Goal: Task Accomplishment & Management: Manage account settings

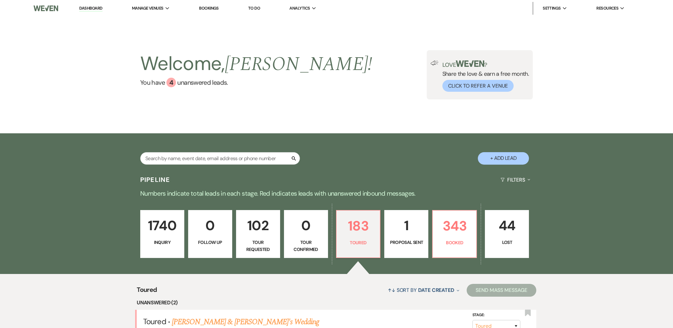
select select "5"
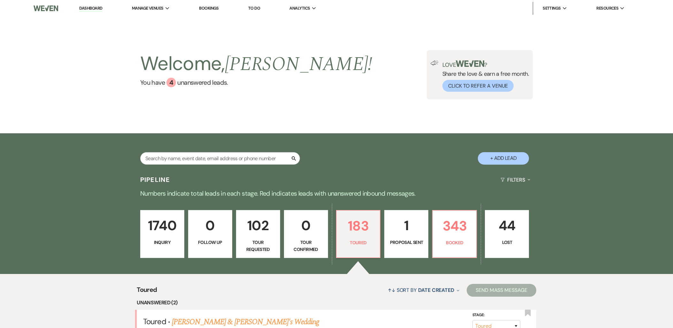
select select "5"
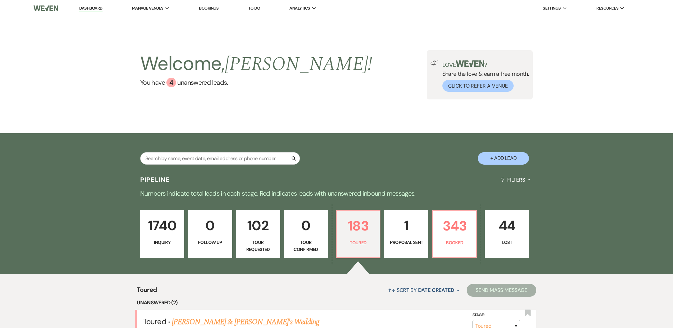
select select "5"
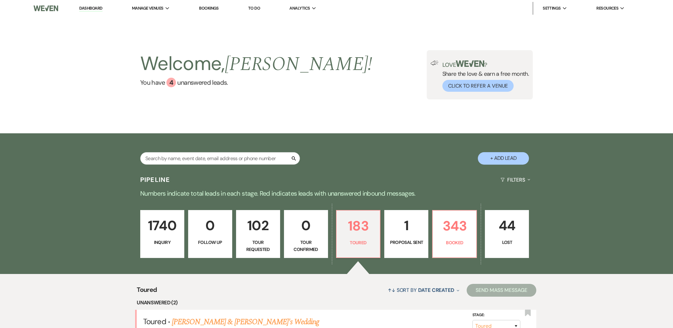
select select "5"
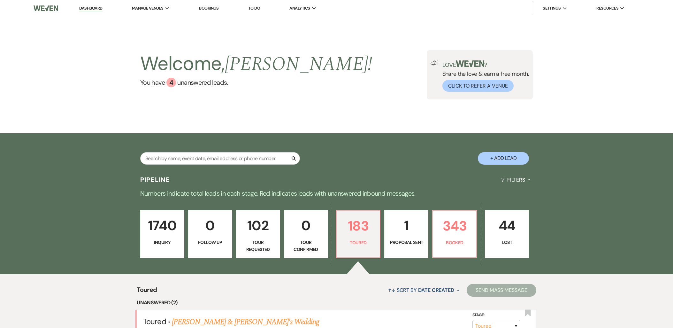
select select "5"
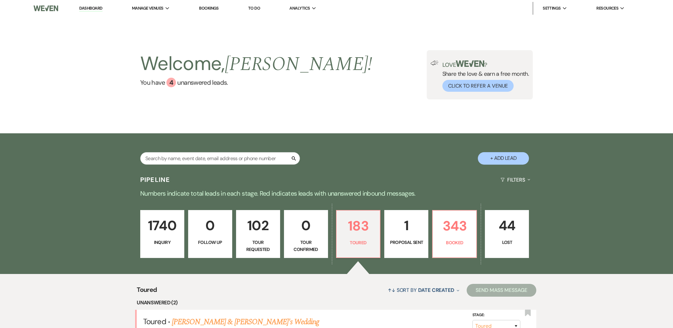
select select "5"
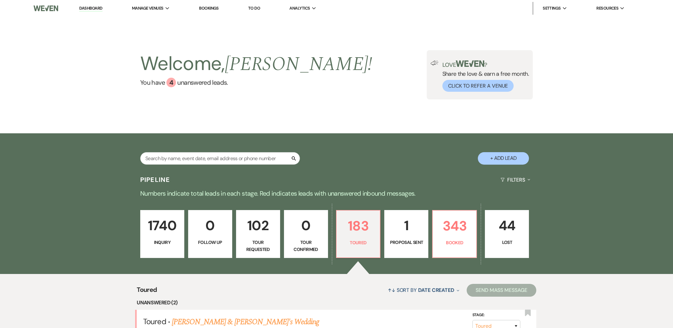
select select "5"
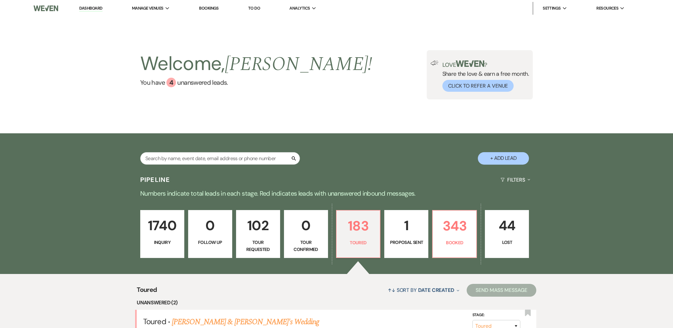
select select "5"
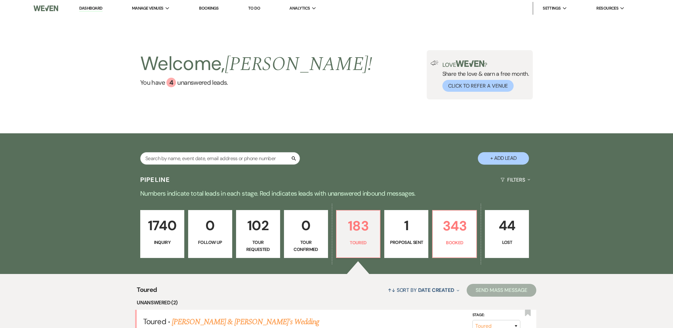
select select "5"
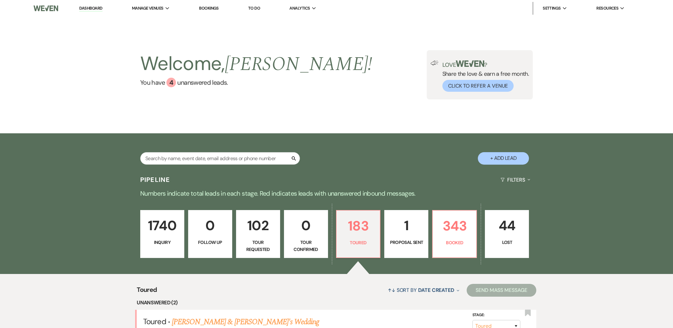
select select "5"
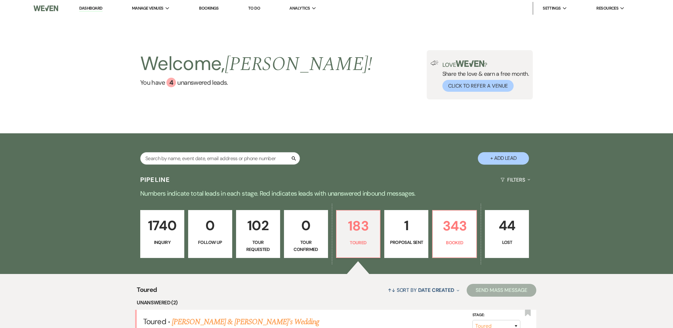
select select "5"
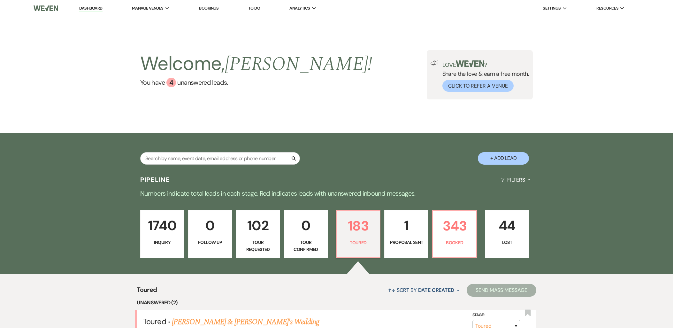
select select "5"
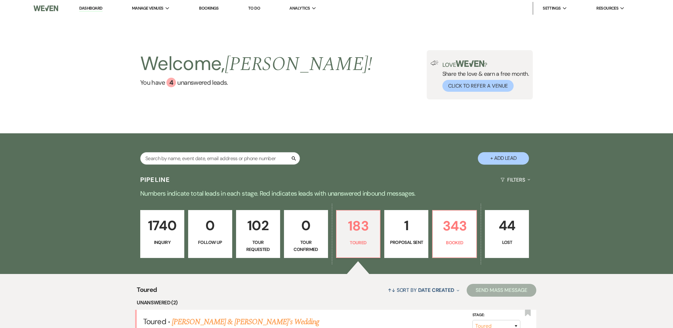
select select "5"
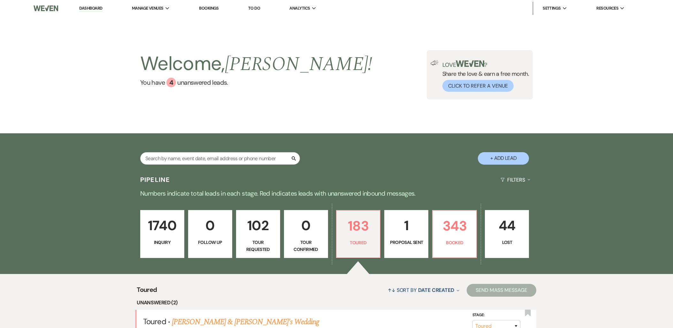
select select "5"
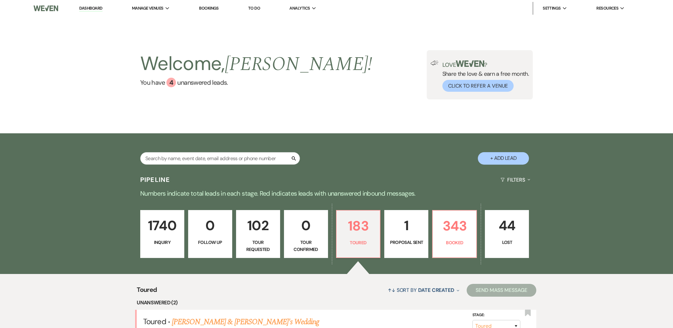
select select "5"
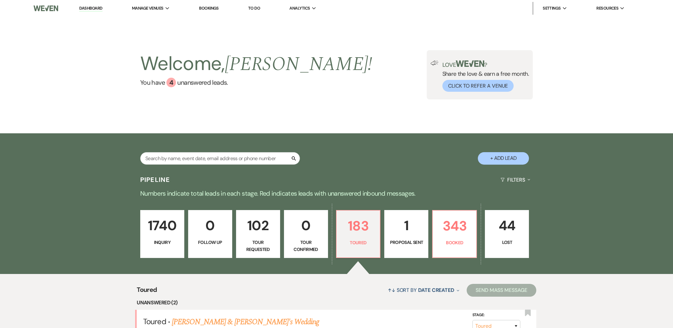
select select "5"
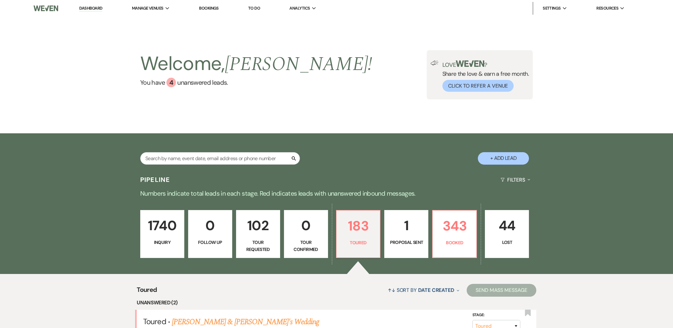
select select "5"
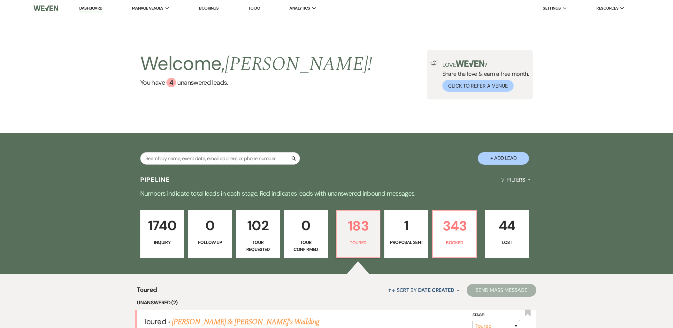
select select "5"
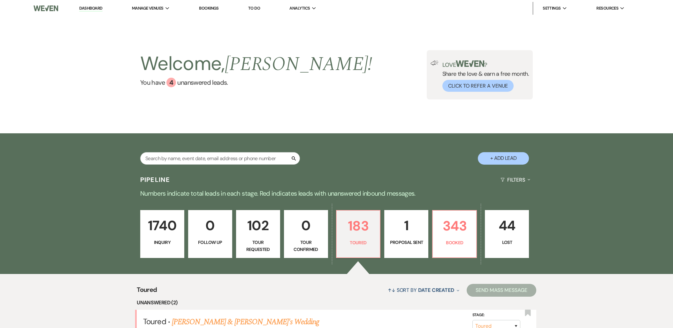
select select "5"
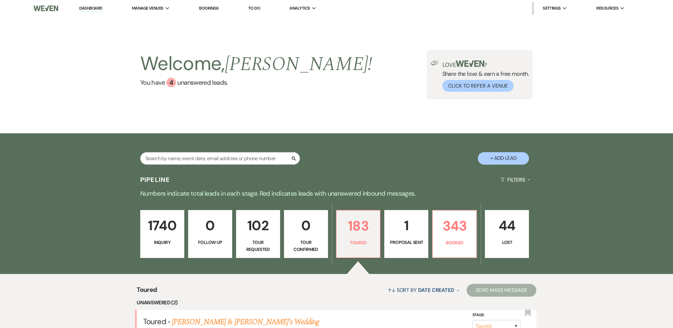
select select "5"
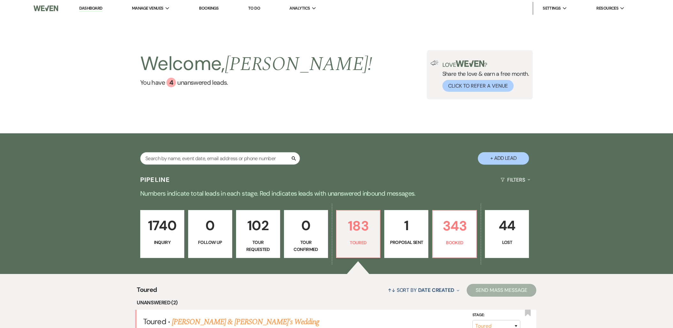
select select "5"
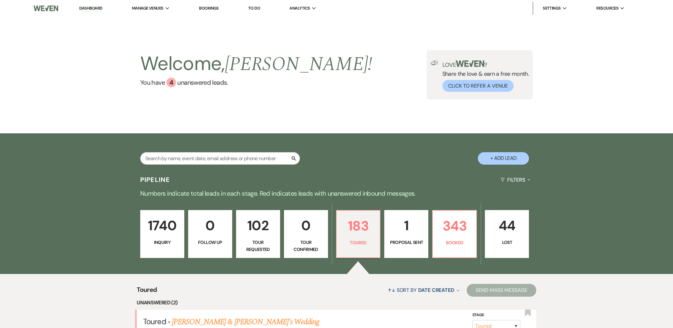
select select "5"
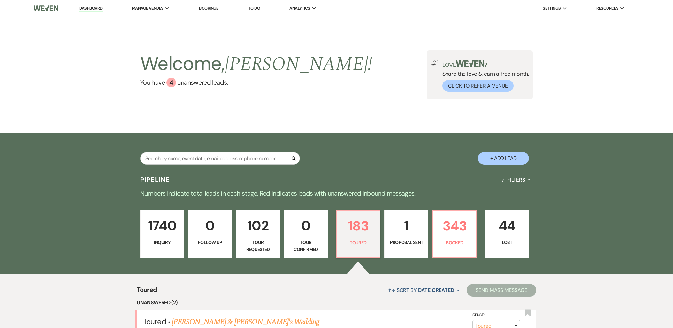
select select "5"
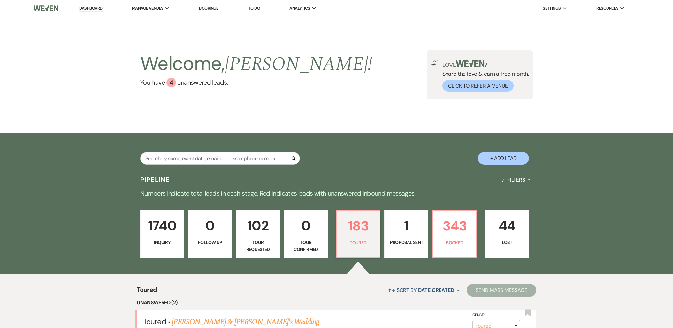
select select "5"
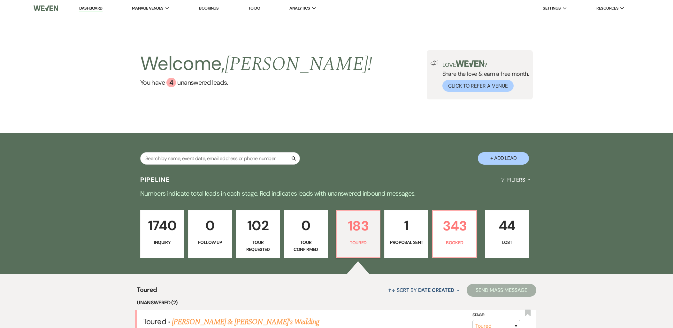
select select "5"
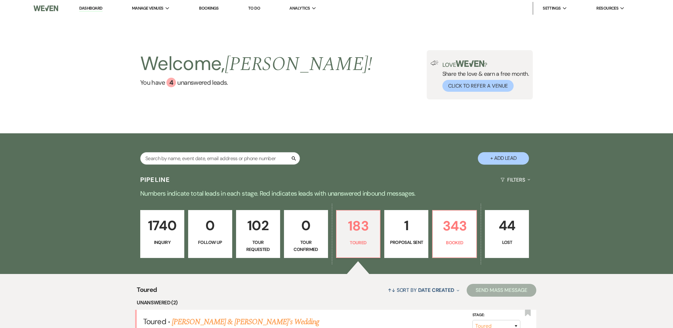
select select "5"
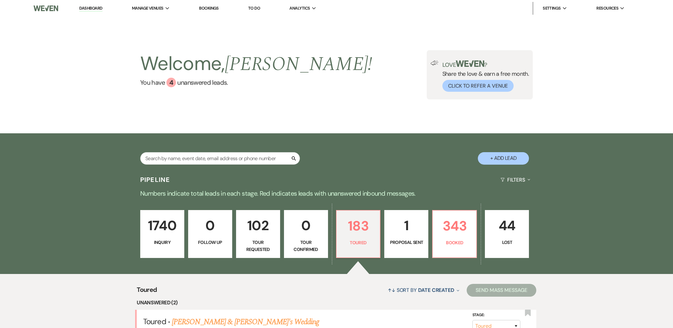
select select "5"
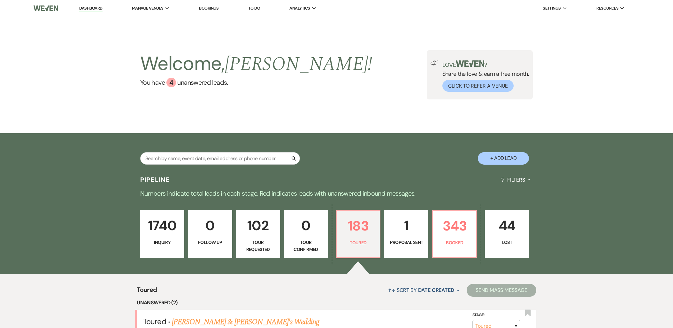
select select "5"
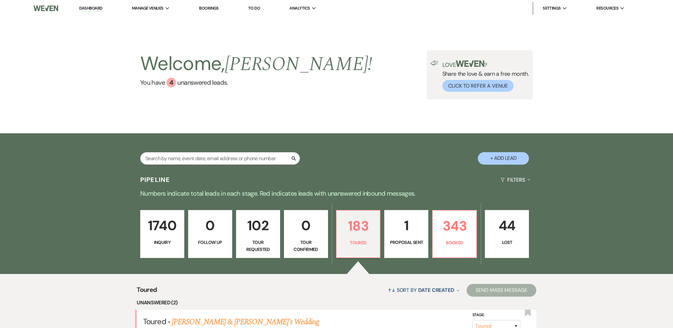
select select "5"
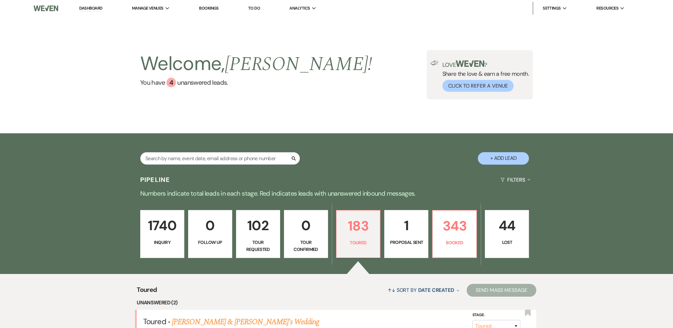
select select "5"
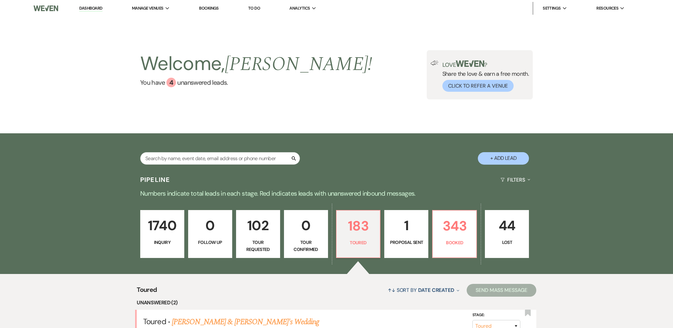
select select "5"
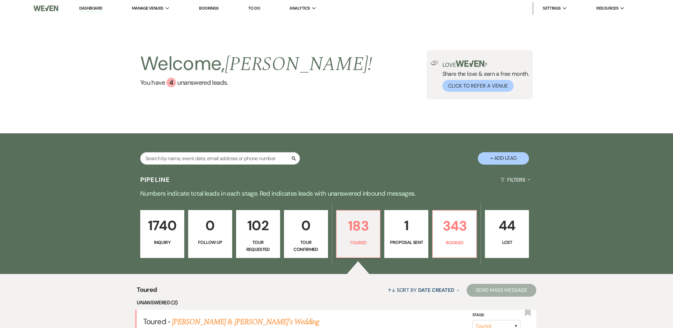
select select "5"
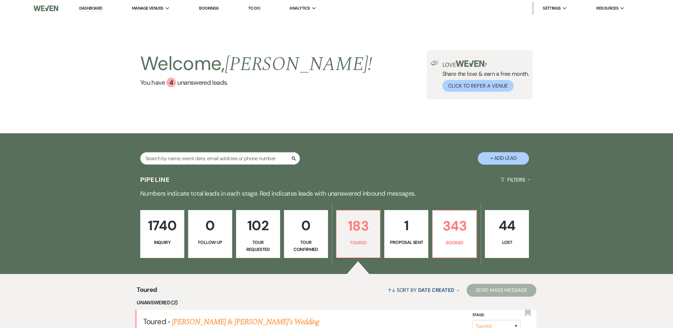
select select "5"
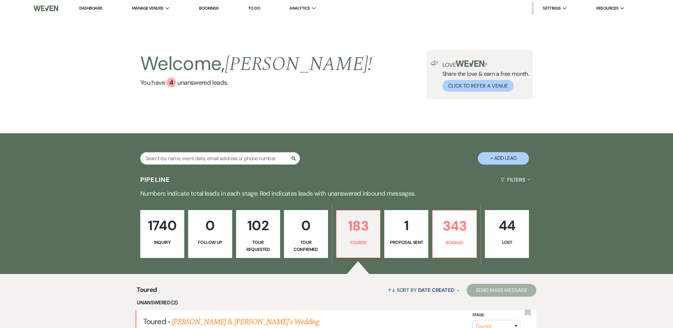
select select "5"
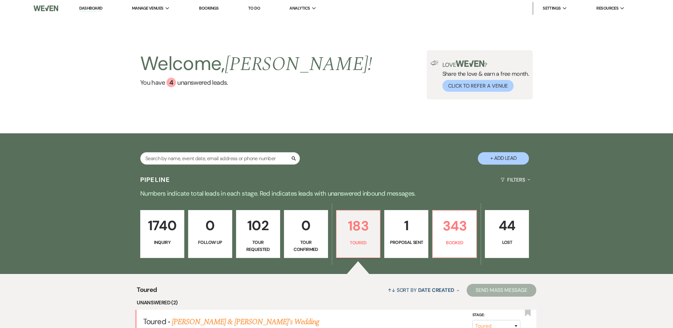
select select "5"
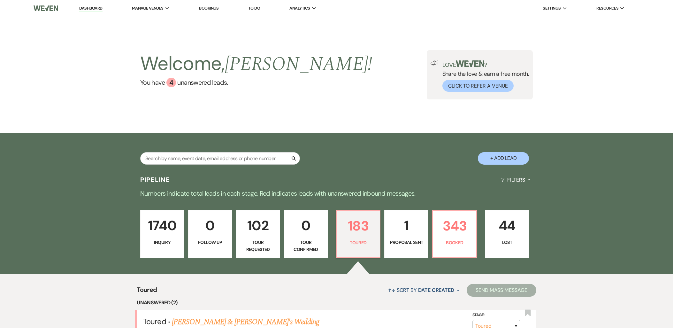
select select "5"
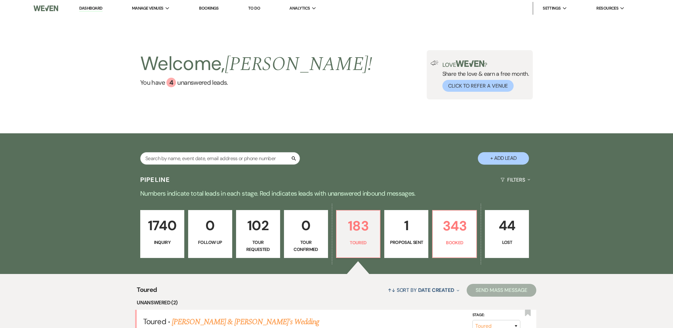
select select "5"
click at [359, 248] on link "183 Toured" at bounding box center [358, 234] width 45 height 48
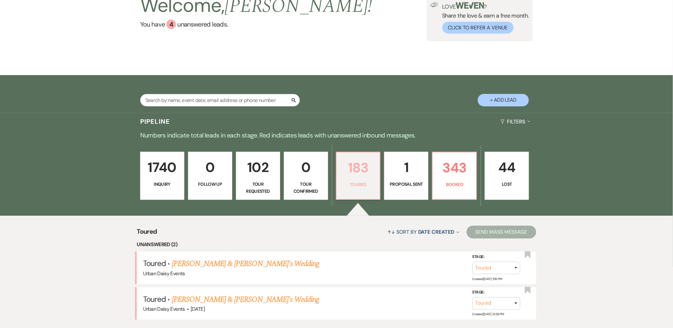
scroll to position [106, 0]
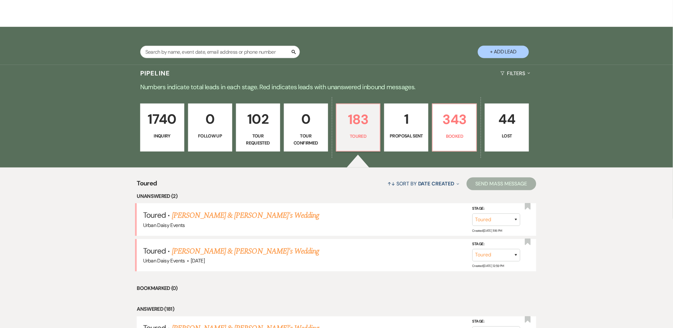
click at [228, 217] on link "[PERSON_NAME] & [PERSON_NAME]'s Wedding" at bounding box center [246, 214] width 148 height 11
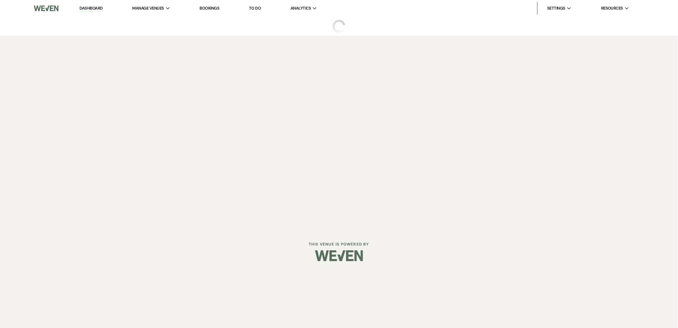
select select "5"
select select "19"
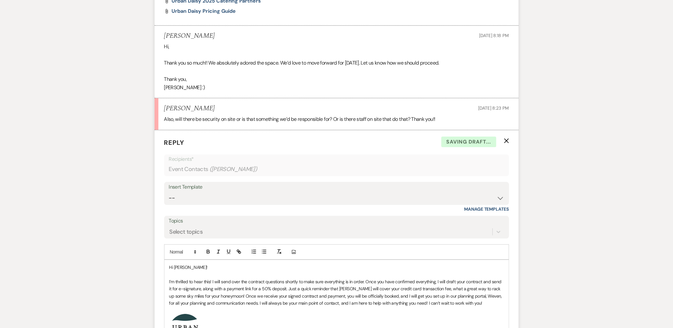
scroll to position [707, 0]
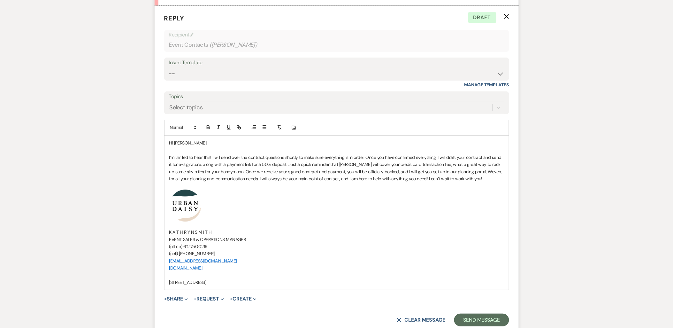
click at [254, 182] on p "I’m thrilled to hear this! I will send over the contract questions shortly to m…" at bounding box center [336, 168] width 335 height 29
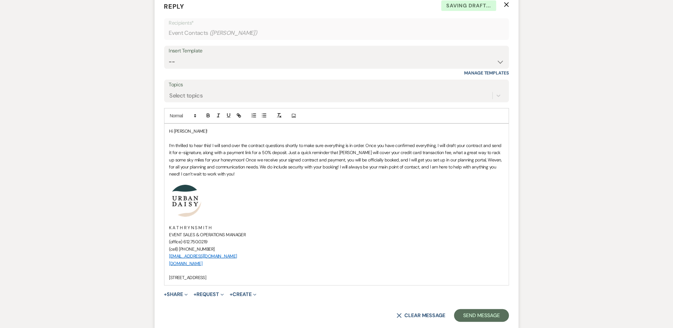
scroll to position [787, 0]
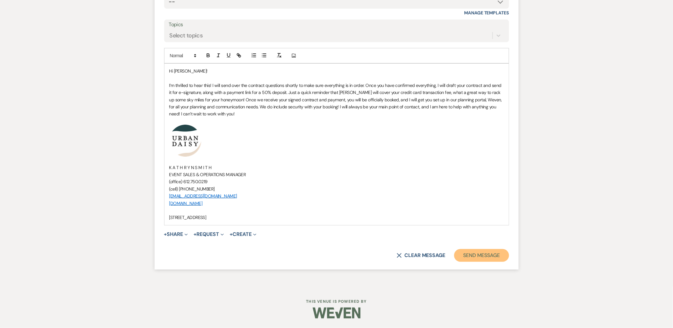
click at [489, 258] on button "Send Message" at bounding box center [481, 255] width 55 height 13
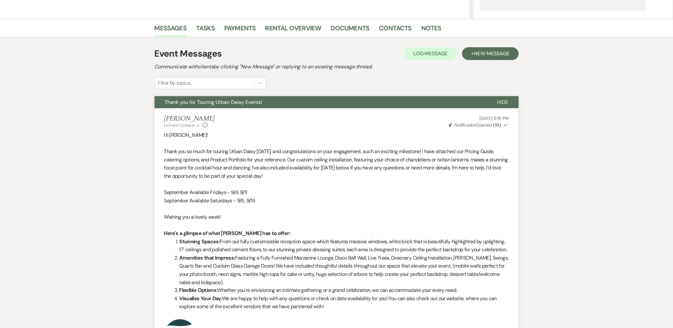
scroll to position [0, 0]
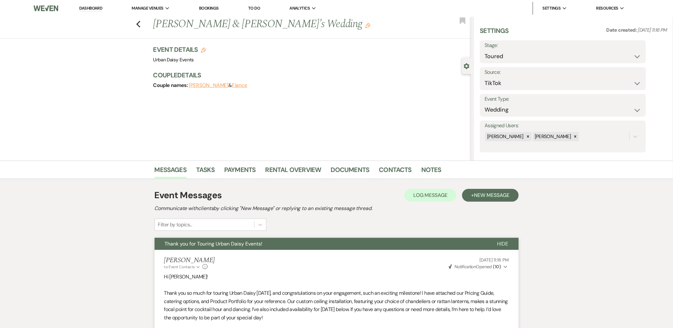
click at [0, 0] on li "Urban Daisy Events" at bounding box center [0, 0] width 0 height 0
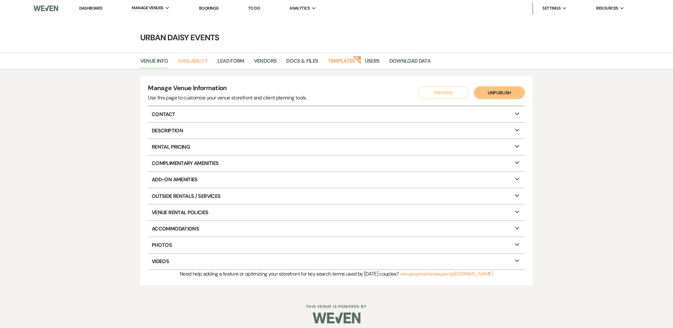
click at [202, 63] on link "Availability" at bounding box center [193, 63] width 30 height 12
select select "2"
select select "2026"
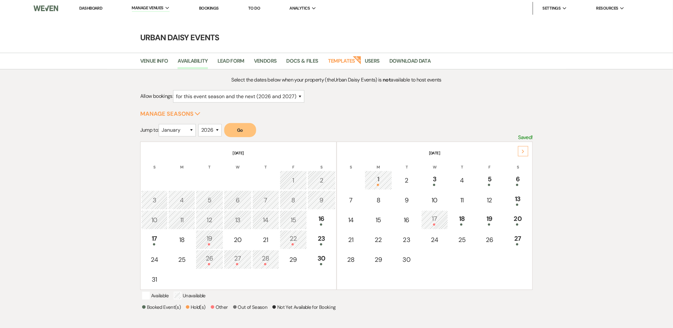
click at [98, 9] on link "Dashboard" at bounding box center [90, 7] width 23 height 5
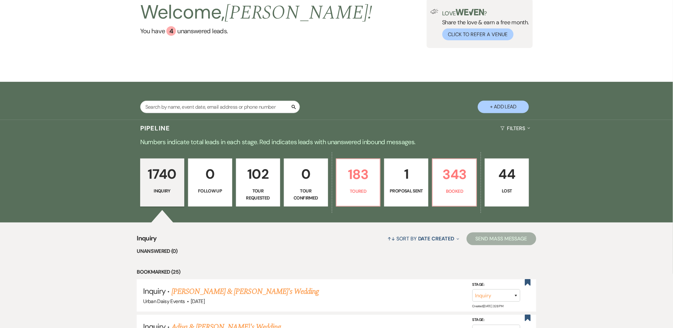
scroll to position [106, 0]
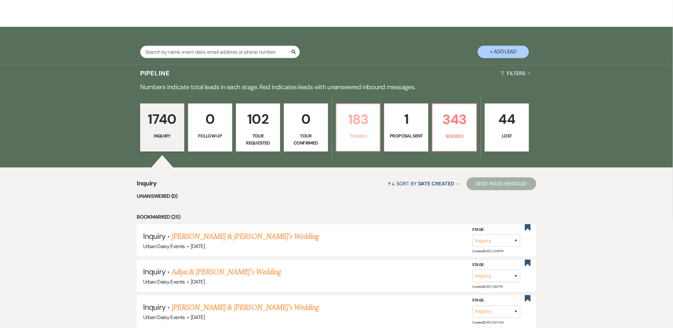
click at [357, 126] on p "183" at bounding box center [358, 119] width 36 height 21
select select "5"
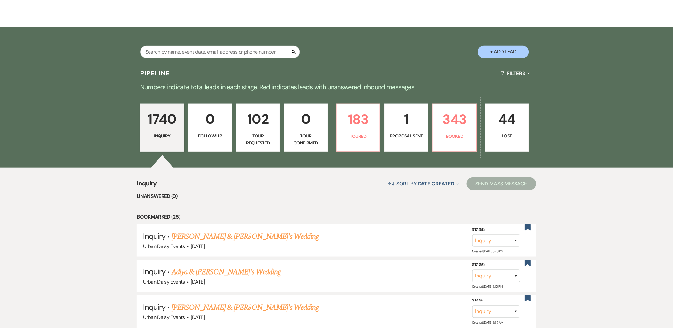
select select "5"
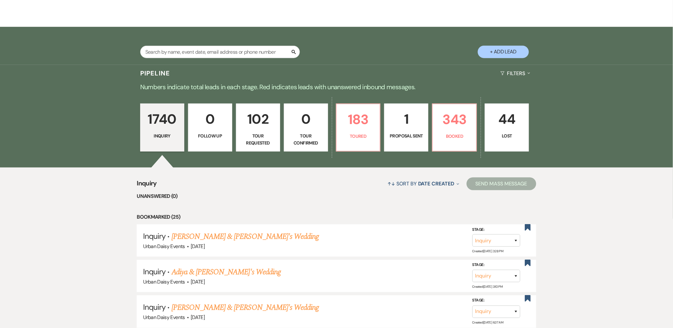
select select "5"
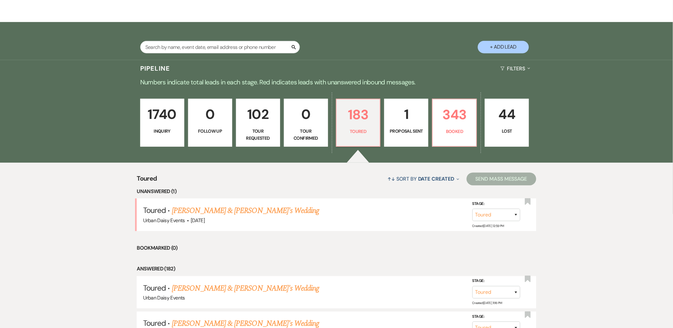
scroll to position [106, 0]
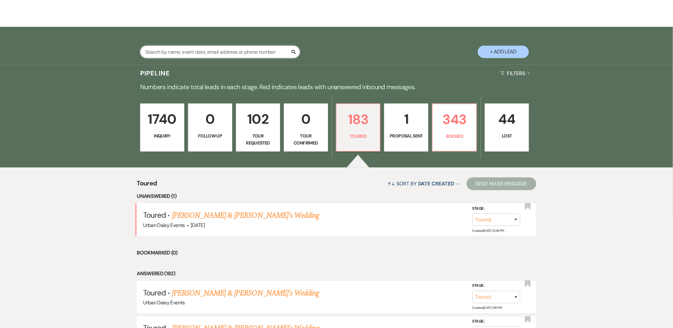
click at [171, 53] on input "text" at bounding box center [220, 52] width 160 height 12
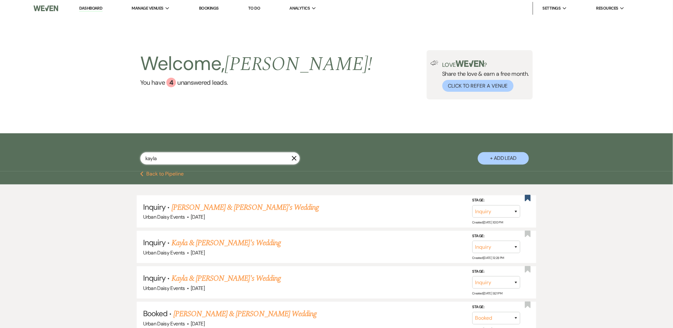
scroll to position [35, 0]
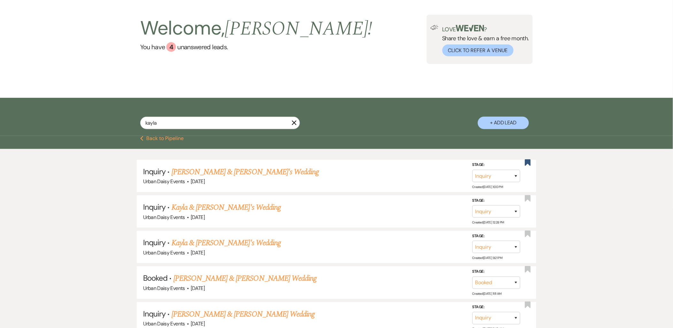
click at [199, 115] on div "kayla X + Add Lead" at bounding box center [337, 117] width 460 height 33
drag, startPoint x: 195, startPoint y: 120, endPoint x: 144, endPoint y: 125, distance: 51.3
click at [144, 125] on input "kayla" at bounding box center [220, 123] width 160 height 12
paste input "[PERSON_NAME]"
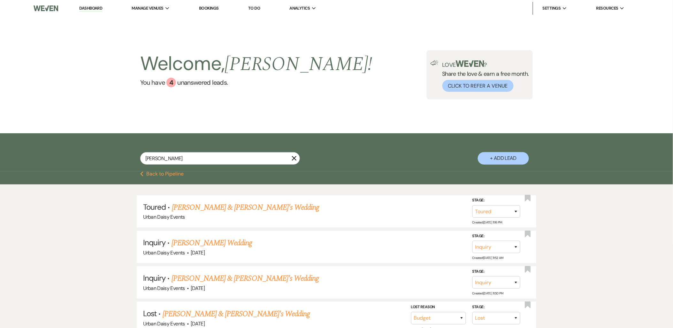
click at [194, 206] on link "[PERSON_NAME] & [PERSON_NAME]'s Wedding" at bounding box center [246, 206] width 148 height 11
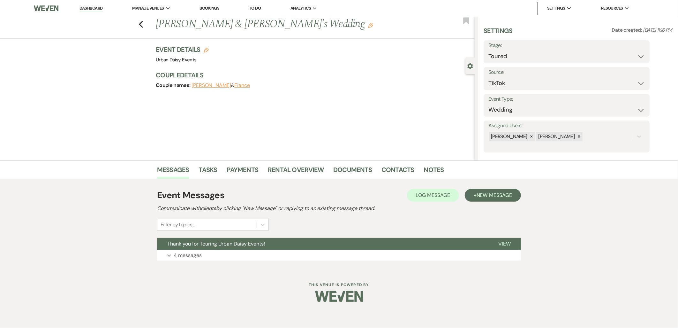
click at [318, 243] on button "Thank you for Touring Urban Daisy Events!" at bounding box center [322, 244] width 331 height 12
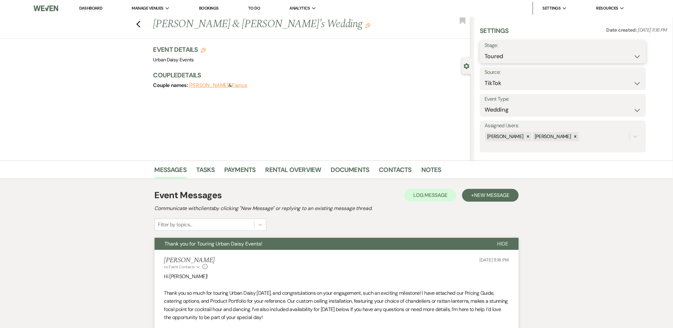
click at [518, 58] on select "Inquiry Follow Up Tour Requested Tour Confirmed Toured Proposal Sent Booked Lost" at bounding box center [563, 56] width 156 height 12
click at [485, 50] on select "Inquiry Follow Up Tour Requested Tour Confirmed Toured Proposal Sent Booked Lost" at bounding box center [563, 56] width 156 height 12
click at [643, 51] on button "Save" at bounding box center [628, 51] width 36 height 13
click at [489, 197] on span "New Message" at bounding box center [491, 195] width 35 height 7
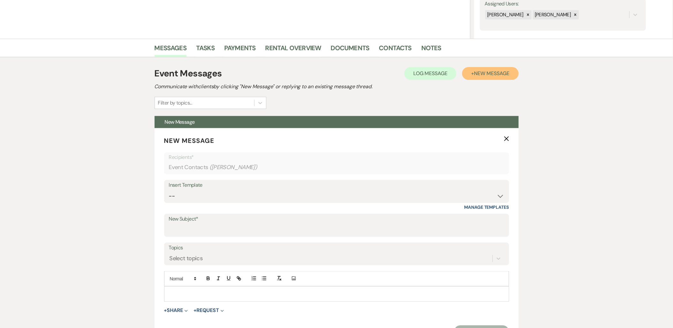
scroll to position [248, 0]
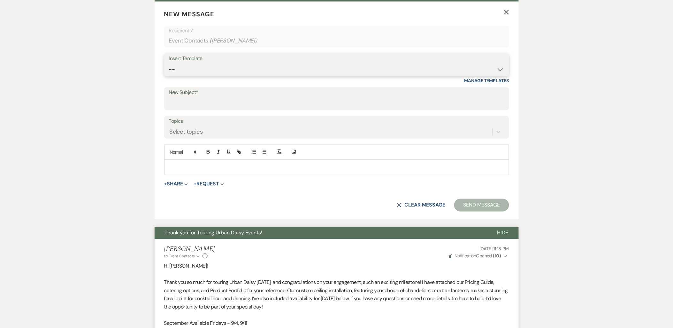
click at [196, 69] on select "-- Payment Past Due Rental Agreement and First Payment Urban Daisy Initial Resp…" at bounding box center [336, 69] width 335 height 12
click at [169, 63] on select "-- Payment Past Due Rental Agreement and First Payment Urban Daisy Initial Resp…" at bounding box center [336, 69] width 335 height 12
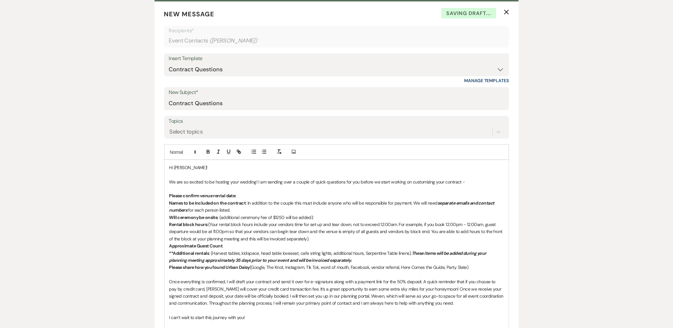
click at [263, 197] on p "Please confirm venue rental date:" at bounding box center [336, 195] width 335 height 7
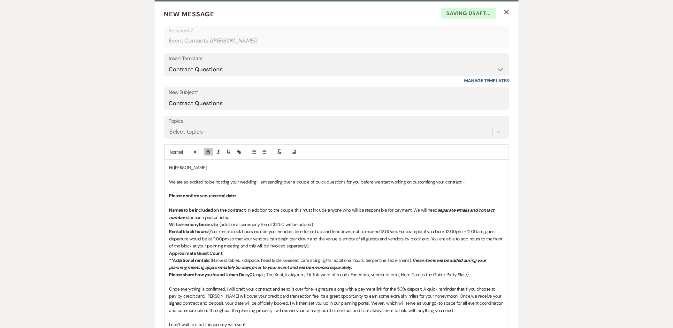
click at [168, 192] on div "Hi [PERSON_NAME]! We are so excited to be hosting your wedding! I am sending ov…" at bounding box center [336, 305] width 344 height 290
click at [260, 151] on button "button" at bounding box center [264, 152] width 9 height 8
click at [169, 211] on strong "Names to be included on the contract" at bounding box center [207, 210] width 77 height 6
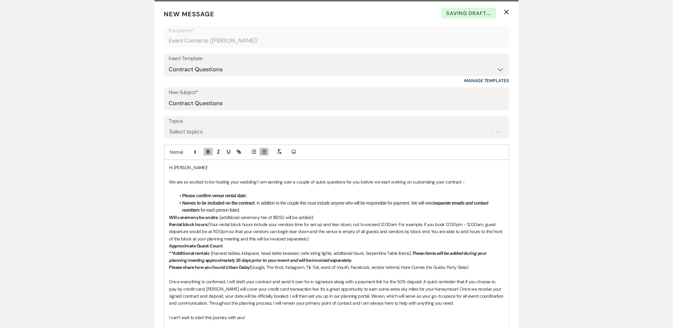
click at [167, 217] on div "Hi [PERSON_NAME]! We are so excited to be hosting your wedding! I am sending ov…" at bounding box center [336, 301] width 344 height 283
click at [167, 225] on div "Hi [PERSON_NAME]! We are so excited to be hosting your wedding! I am sending ov…" at bounding box center [336, 301] width 344 height 283
click at [168, 247] on div "Hi [PERSON_NAME]! We are so excited to be hosting your wedding! I am sending ov…" at bounding box center [336, 301] width 344 height 283
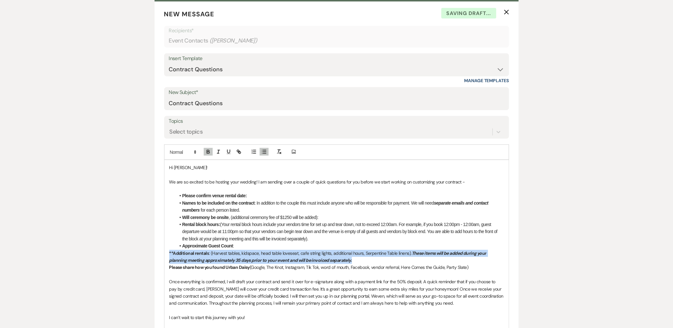
drag, startPoint x: 168, startPoint y: 253, endPoint x: 363, endPoint y: 261, distance: 195.3
click at [363, 261] on div "Hi [PERSON_NAME]! We are so excited to be hosting your wedding! I am sending ov…" at bounding box center [336, 301] width 344 height 283
copy p "**Additional rentals : (Harvest tables, kidspace, head table loveseat, cafe str…"
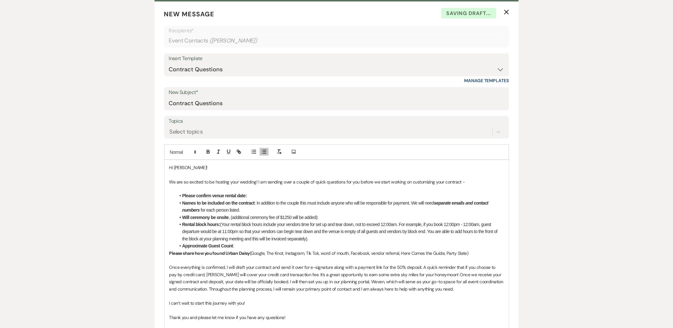
click at [169, 254] on div "Hi [PERSON_NAME]! We are so excited to be hosting your wedding! I am sending ov…" at bounding box center [336, 294] width 344 height 269
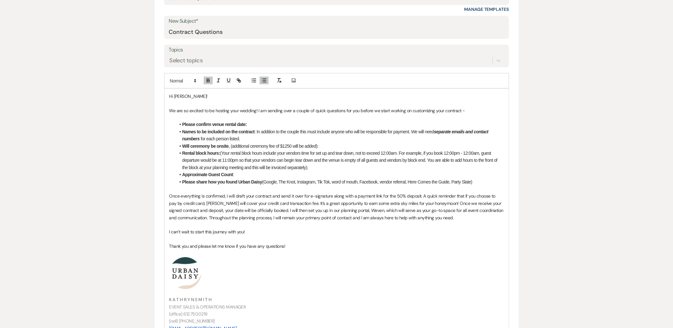
click at [478, 184] on li "Please share how you found Urban Daisy (Google, The Knot, Instagram, Tik Tok, w…" at bounding box center [340, 182] width 328 height 7
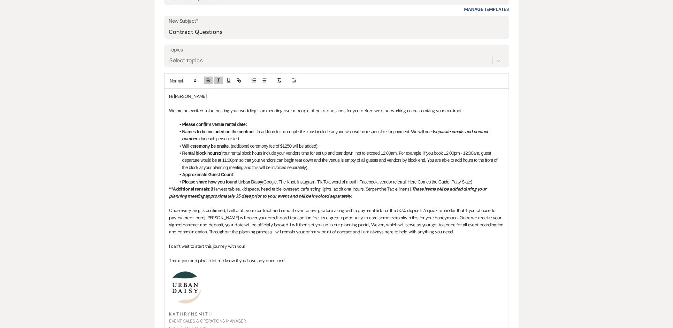
click at [482, 179] on li "Please share how you found Urban Daisy (Google, The Knot, Instagram, Tik Tok, w…" at bounding box center [340, 182] width 328 height 7
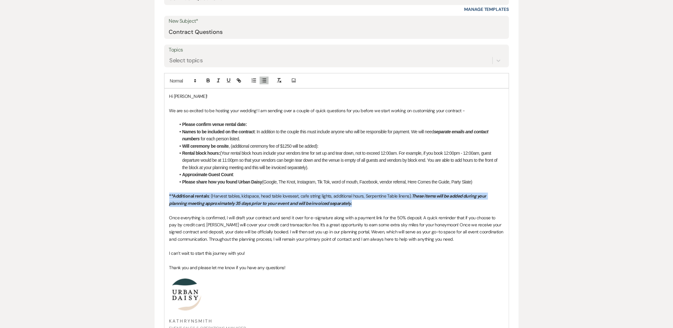
drag, startPoint x: 382, startPoint y: 202, endPoint x: 168, endPoint y: 195, distance: 214.4
click at [168, 195] on div "Hi [PERSON_NAME]! We are so excited to be hosting your wedding! I am sending ov…" at bounding box center [336, 234] width 344 height 290
click at [205, 78] on icon "button" at bounding box center [208, 81] width 6 height 6
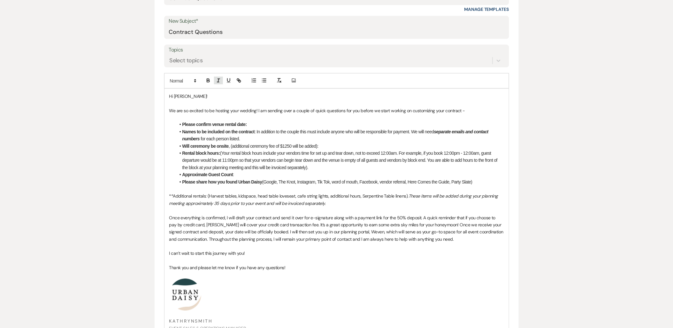
click at [222, 79] on button "button" at bounding box center [218, 81] width 9 height 8
click at [244, 185] on li "Please share how you found Urban Daisy (Google, The Knot, Instagram, Tik Tok, w…" at bounding box center [340, 182] width 328 height 7
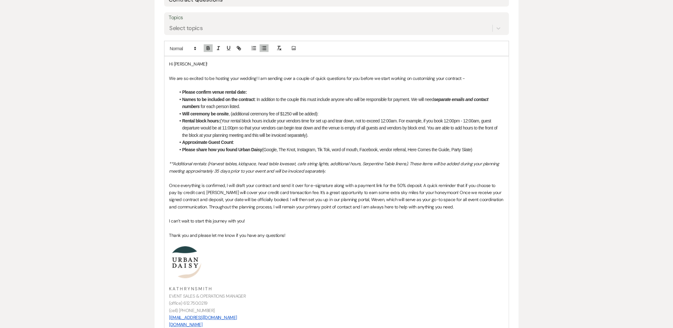
scroll to position [426, 0]
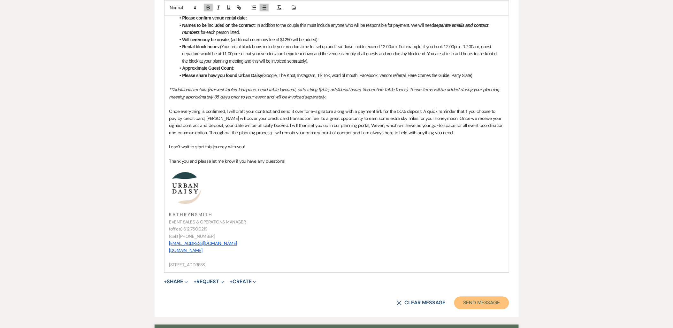
click at [460, 306] on button "Send Message" at bounding box center [481, 302] width 55 height 13
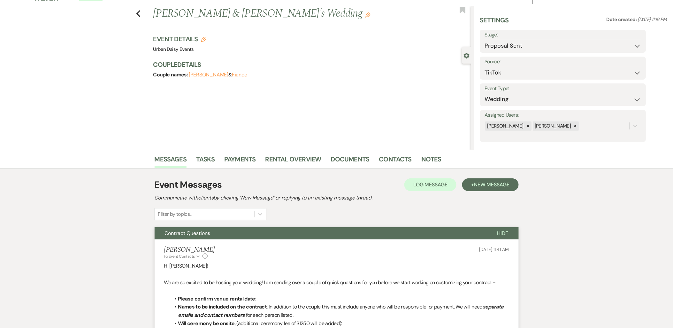
scroll to position [0, 0]
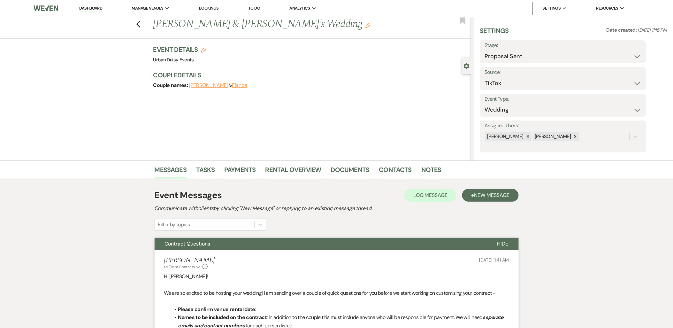
click at [93, 4] on li "Dashboard" at bounding box center [90, 8] width 29 height 13
click at [92, 6] on link "Dashboard" at bounding box center [90, 8] width 23 height 6
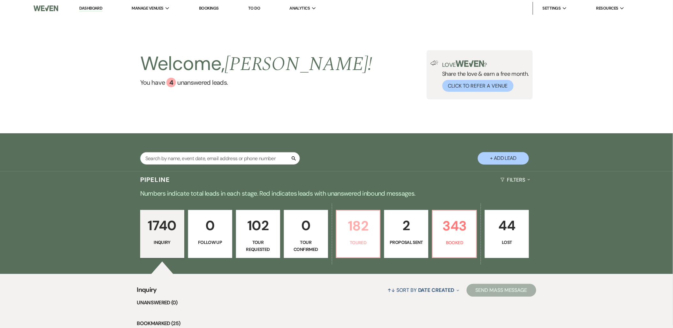
click at [360, 229] on p "182" at bounding box center [358, 225] width 36 height 21
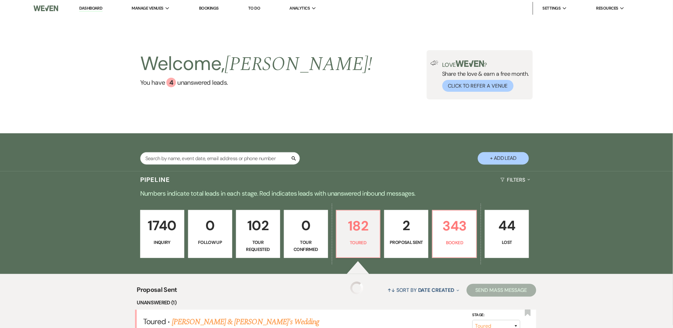
scroll to position [142, 0]
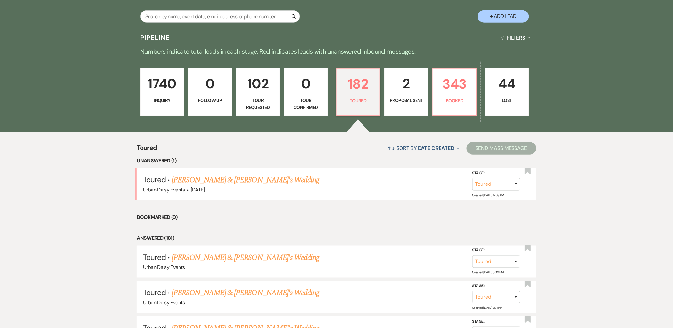
click at [217, 181] on link "[PERSON_NAME] & [PERSON_NAME]'s Wedding" at bounding box center [246, 179] width 148 height 11
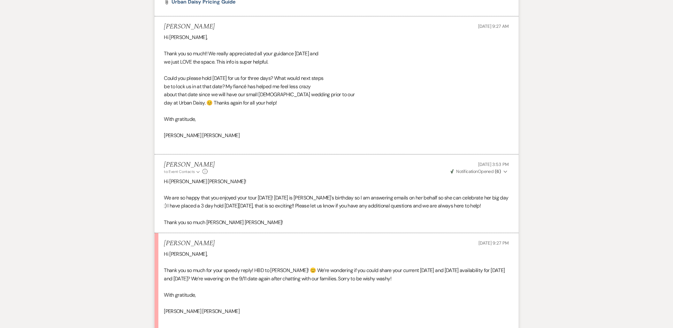
scroll to position [684, 0]
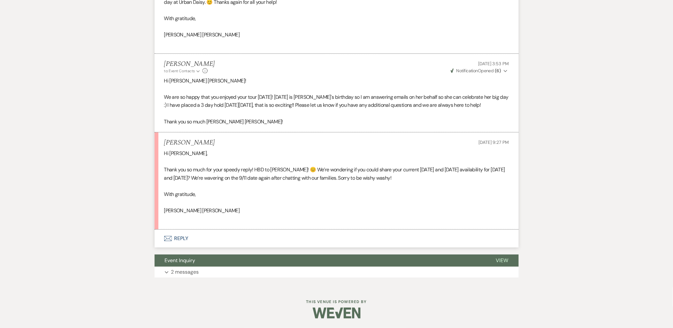
click at [170, 232] on button "Envelope Reply" at bounding box center [337, 238] width 364 height 18
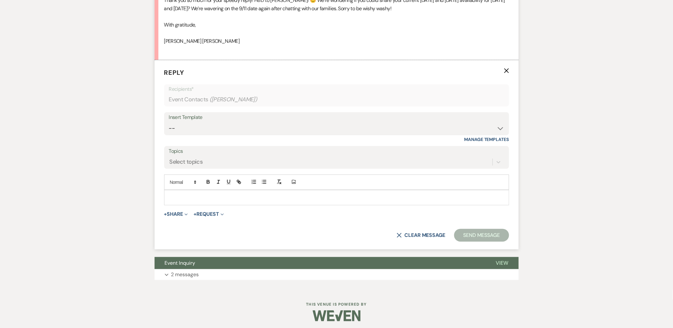
scroll to position [845, 0]
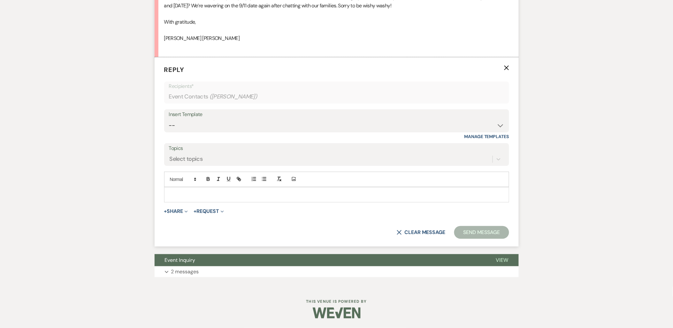
click at [183, 202] on div at bounding box center [336, 194] width 344 height 15
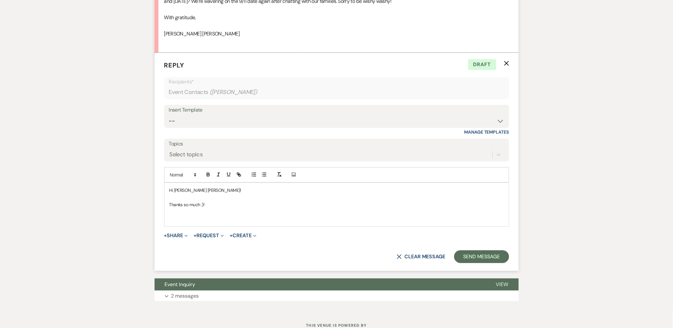
click at [177, 222] on p at bounding box center [336, 218] width 335 height 7
click at [184, 222] on p at bounding box center [336, 218] width 335 height 7
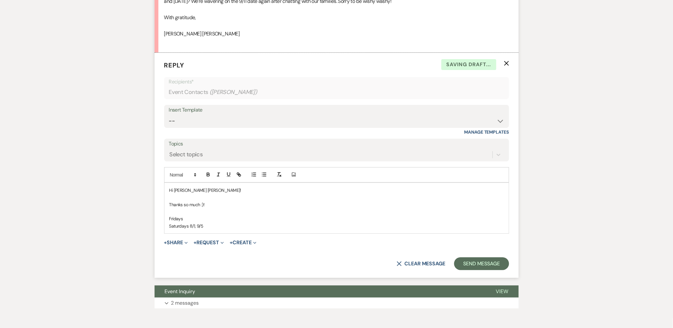
click at [194, 222] on p "Fridays" at bounding box center [336, 218] width 335 height 7
click at [222, 208] on p "Thanks so much :)!" at bounding box center [336, 204] width 335 height 7
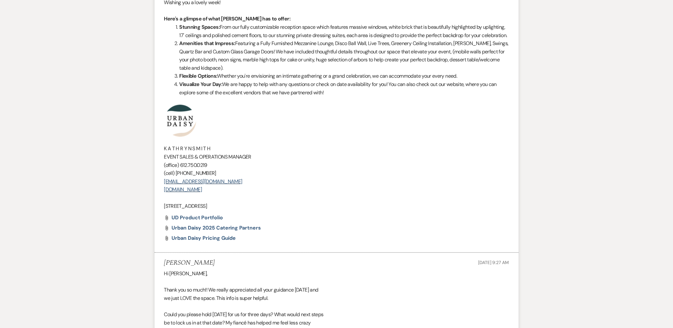
scroll to position [277, 0]
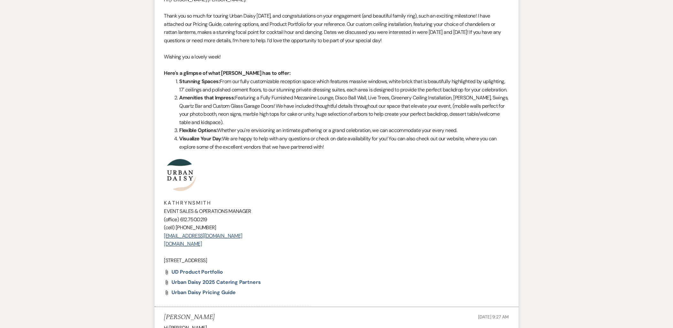
drag, startPoint x: 259, startPoint y: 269, endPoint x: 155, endPoint y: 187, distance: 132.1
click at [155, 187] on li "[PERSON_NAME] to: Event Contacts Expand Info [DATE] 11:15 PM Weven Check Notifi…" at bounding box center [337, 140] width 364 height 334
copy div "K A T H R Y N S M I T H EVENT SALES & OPERATIONS MANAGER (office) [PHONE_NUMBER…"
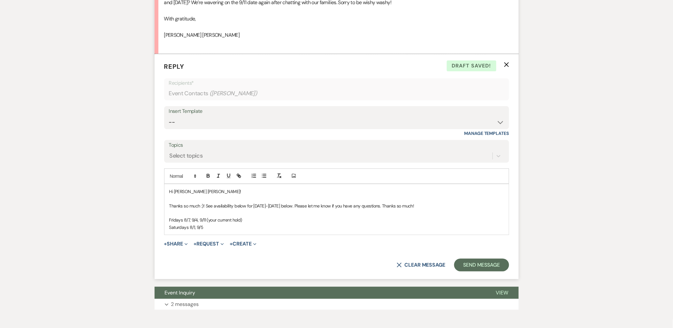
scroll to position [892, 0]
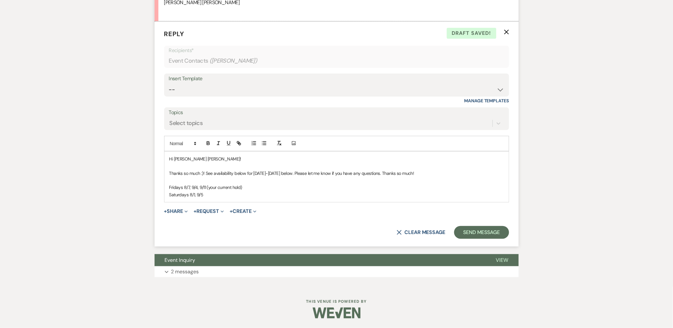
click at [212, 194] on p "Saturdays 8/1, 9/5" at bounding box center [336, 194] width 335 height 7
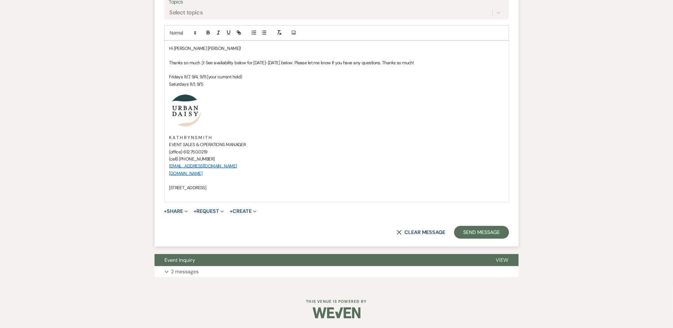
scroll to position [1003, 0]
click at [478, 239] on form "Reply X Saving draft... Recipients* Event Contacts ( [PERSON_NAME] ) Insert Tem…" at bounding box center [337, 78] width 364 height 335
click at [475, 235] on button "Send Message" at bounding box center [481, 232] width 55 height 13
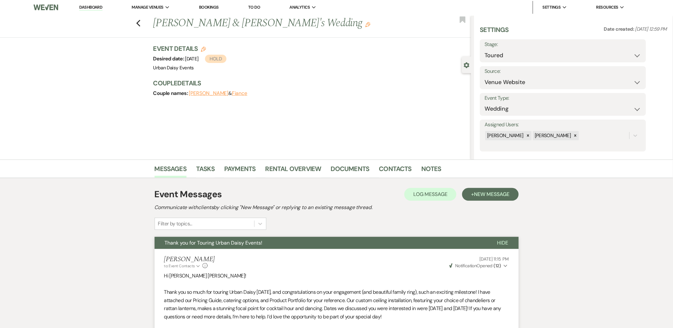
scroll to position [0, 0]
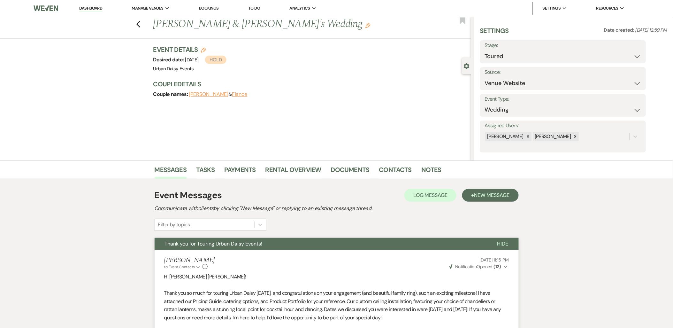
click at [94, 5] on li "Dashboard" at bounding box center [90, 8] width 29 height 13
click at [93, 4] on li "Dashboard" at bounding box center [90, 8] width 29 height 13
click at [92, 5] on link "Dashboard" at bounding box center [90, 8] width 23 height 6
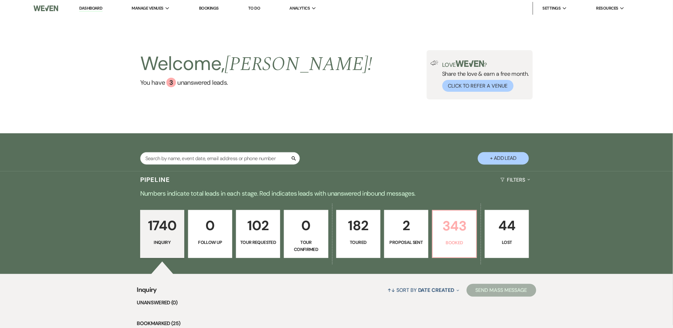
click at [454, 247] on link "343 Booked" at bounding box center [454, 234] width 45 height 48
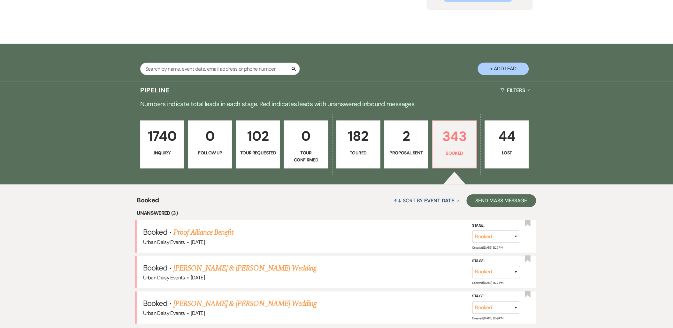
scroll to position [142, 0]
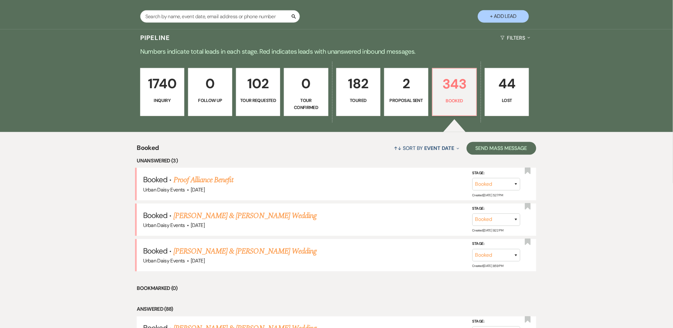
click at [206, 177] on link "Proof Alliance Benefit" at bounding box center [203, 179] width 60 height 11
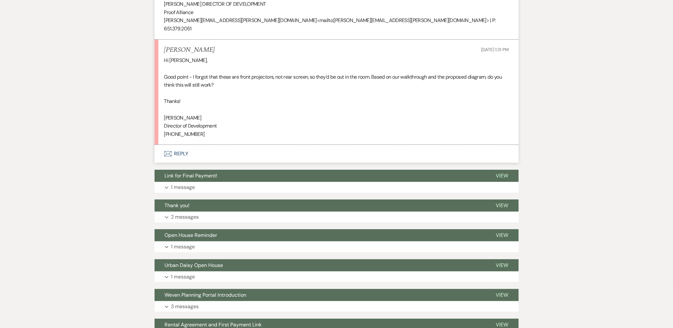
scroll to position [705, 0]
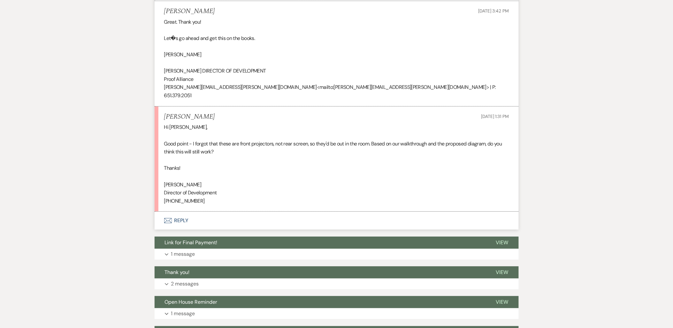
click at [175, 211] on button "Envelope Reply" at bounding box center [337, 220] width 364 height 18
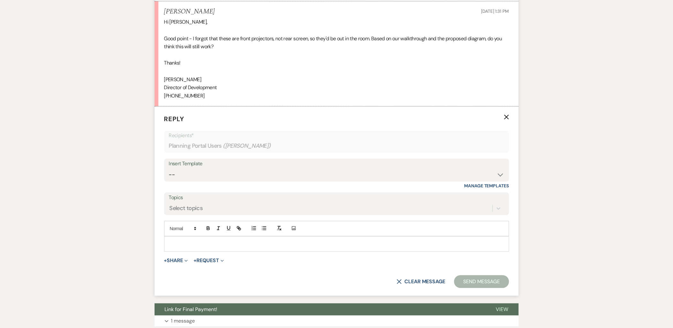
scroll to position [823, 0]
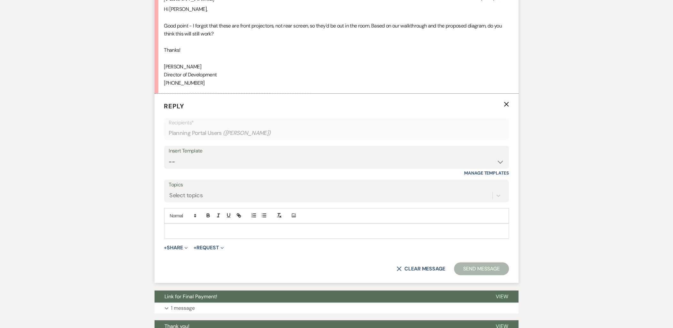
click at [186, 227] on p at bounding box center [336, 230] width 335 height 7
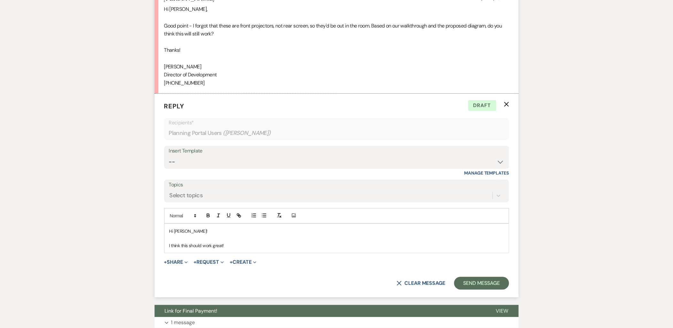
click at [239, 242] on p "I think this should work great!" at bounding box center [336, 245] width 335 height 7
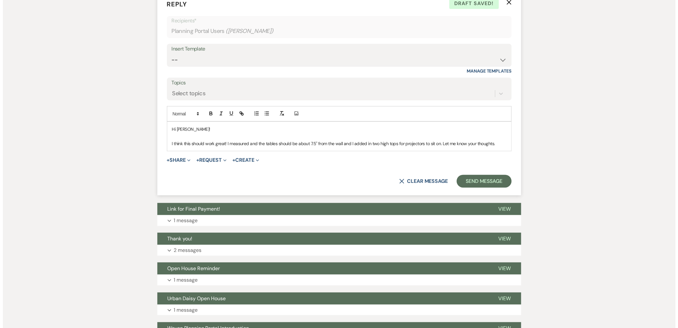
scroll to position [998, 0]
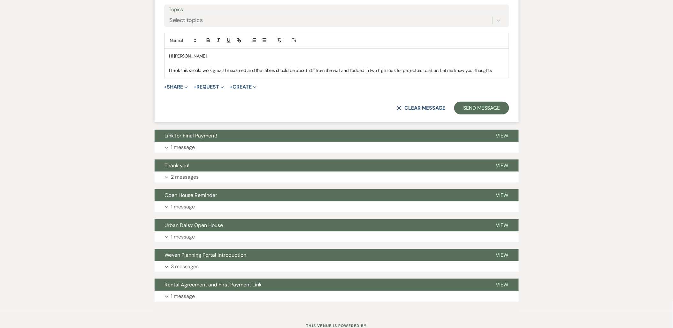
click at [173, 84] on button "+ Share Expand" at bounding box center [176, 86] width 24 height 5
click at [176, 97] on use "button" at bounding box center [173, 99] width 5 height 4
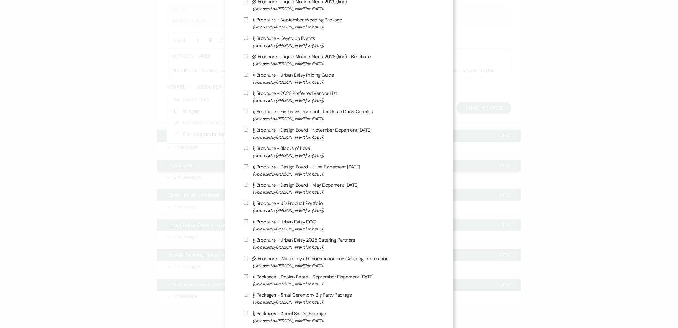
scroll to position [390, 0]
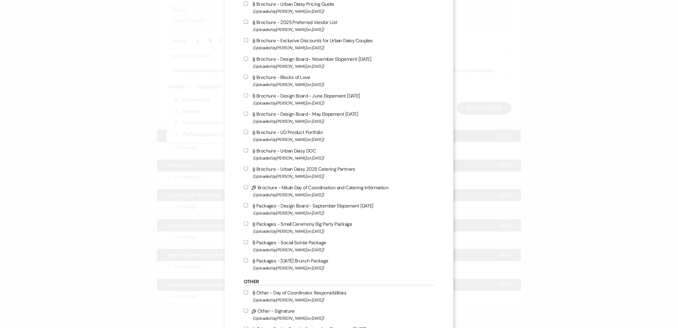
click at [290, 173] on span "(Uploaded by [PERSON_NAME] on [DATE] )" at bounding box center [344, 175] width 182 height 7
click at [248, 171] on input "Attach File Brochure - Urban Daisy 2025 Catering Partners (Uploaded by [PERSON_…" at bounding box center [246, 168] width 4 height 4
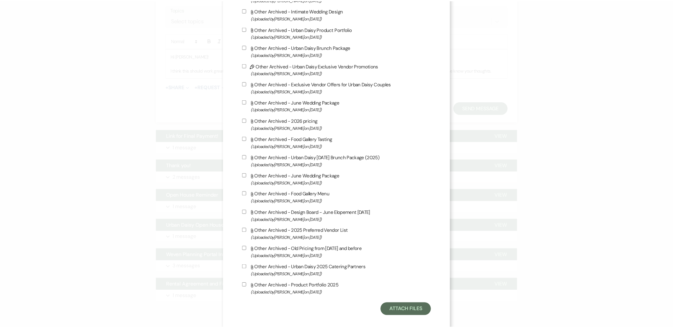
scroll to position [963, 0]
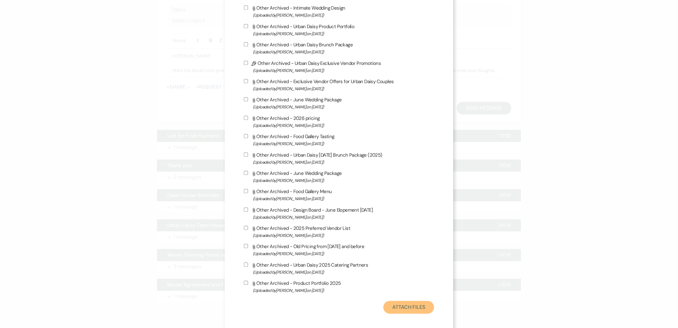
drag, startPoint x: 403, startPoint y: 300, endPoint x: 410, endPoint y: 256, distance: 44.5
click at [404, 301] on button "Attach Files" at bounding box center [409, 306] width 51 height 13
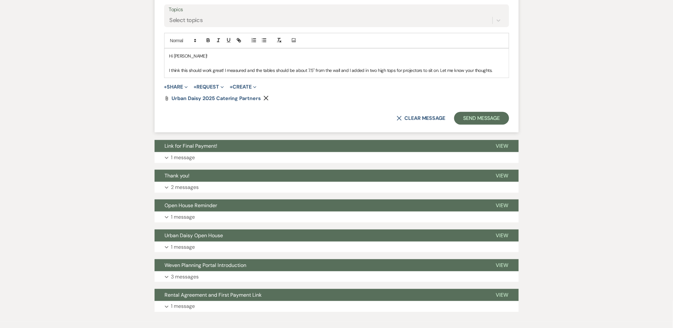
click at [497, 67] on p "I think this should work great! I measured and the tables should be about 7.5" …" at bounding box center [336, 70] width 335 height 7
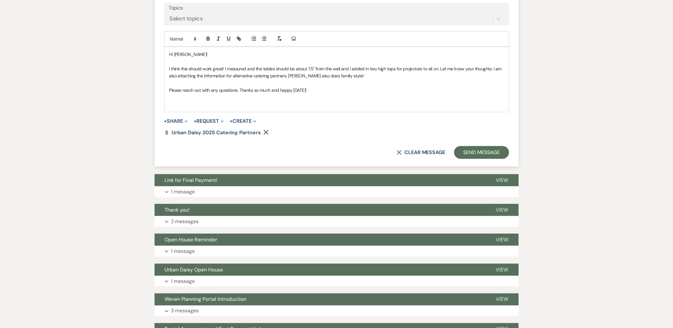
scroll to position [1044, 0]
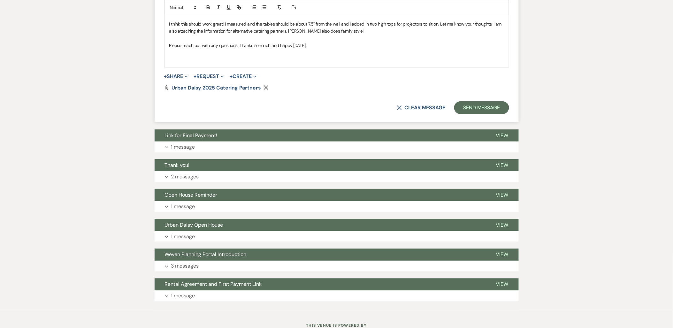
click at [205, 171] on button "Expand 2 messages" at bounding box center [337, 176] width 364 height 11
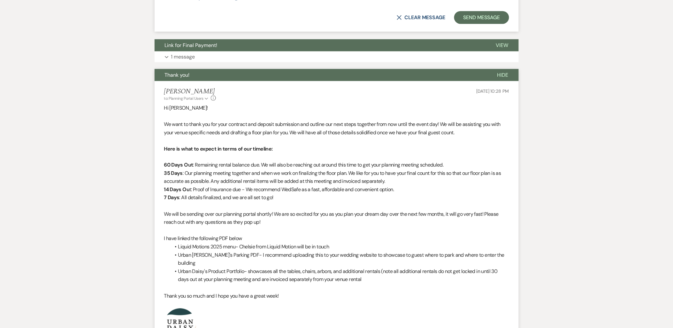
scroll to position [1221, 0]
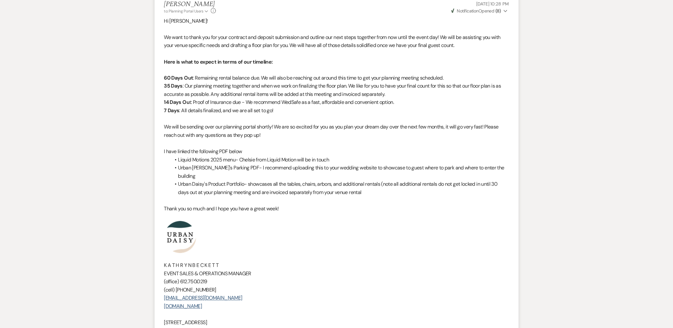
drag, startPoint x: 255, startPoint y: 293, endPoint x: 175, endPoint y: 218, distance: 109.3
click at [175, 218] on div "Hi [PERSON_NAME]! We want to thank you for your contract and deposit submission…" at bounding box center [336, 172] width 345 height 310
copy div "K A T H R Y N B E C K E T T EVENT SALES & OPERATIONS MANAGER (office) [PHONE_NU…"
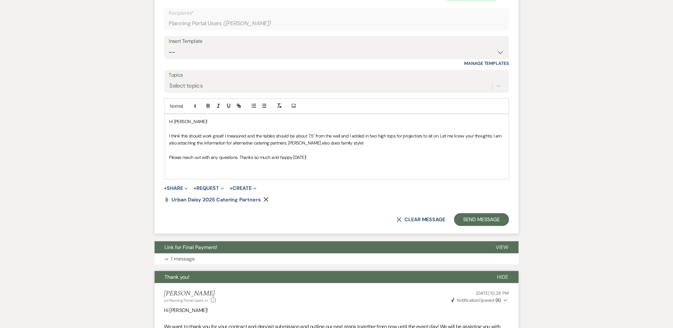
scroll to position [867, 0]
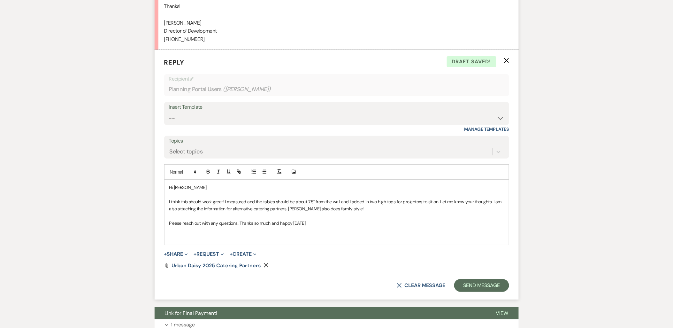
click at [183, 234] on p at bounding box center [336, 237] width 335 height 7
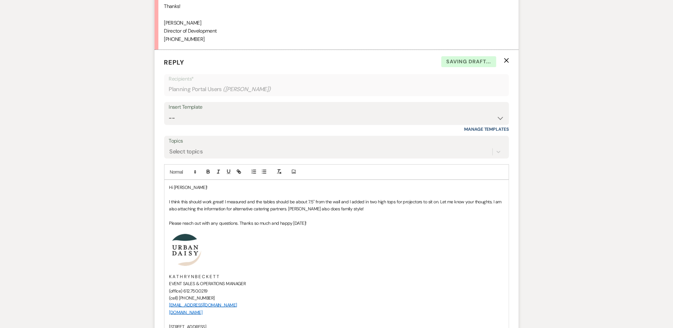
scroll to position [1008, 0]
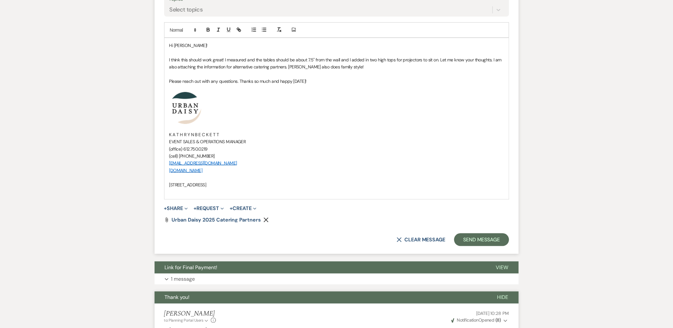
click at [177, 206] on button "+ Share Expand" at bounding box center [176, 208] width 24 height 5
click at [178, 215] on button "Doc Upload Documents" at bounding box center [208, 220] width 89 height 11
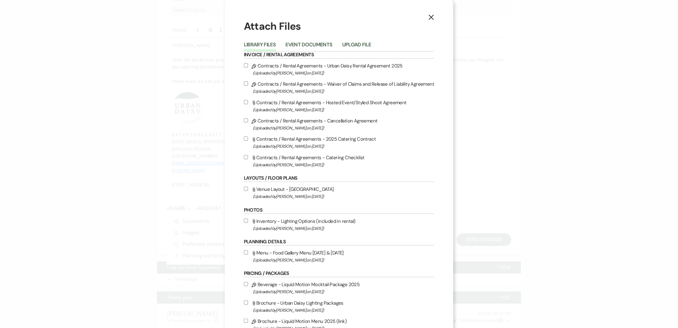
click at [341, 43] on ul "Library Files Event Documents Upload File" at bounding box center [339, 46] width 191 height 11
click at [344, 44] on button "Upload File" at bounding box center [356, 46] width 29 height 9
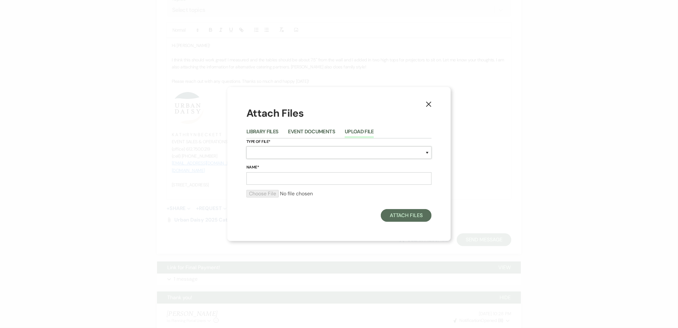
click at [292, 149] on select "Special Event Insurance Vendor Certificate of Insurance Contracts / Rental Agre…" at bounding box center [339, 152] width 185 height 12
click at [247, 146] on select "Special Event Insurance Vendor Certificate of Insurance Contracts / Rental Agre…" at bounding box center [339, 152] width 185 height 12
click at [285, 169] on label "Name*" at bounding box center [339, 167] width 185 height 7
click at [285, 172] on input "Name*" at bounding box center [339, 178] width 185 height 12
click at [283, 175] on input "Name*" at bounding box center [339, 178] width 185 height 12
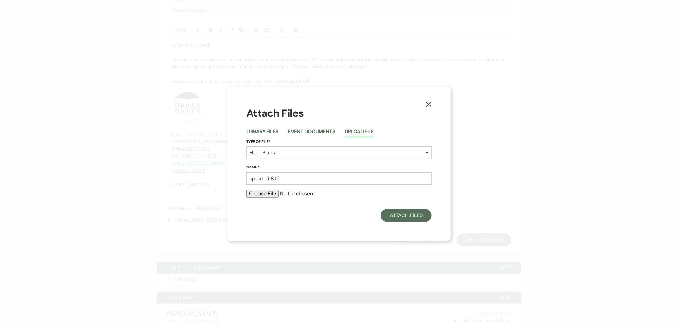
click at [250, 191] on input "file" at bounding box center [339, 194] width 185 height 8
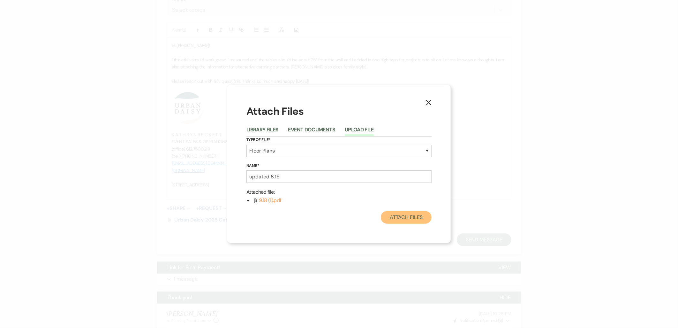
click at [416, 213] on button "Attach Files" at bounding box center [406, 217] width 51 height 13
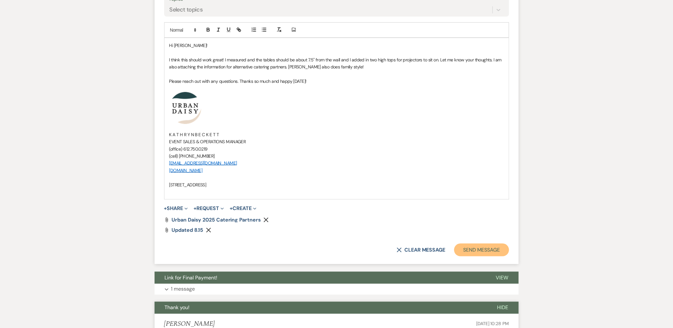
click at [475, 243] on button "Send Message" at bounding box center [481, 249] width 55 height 13
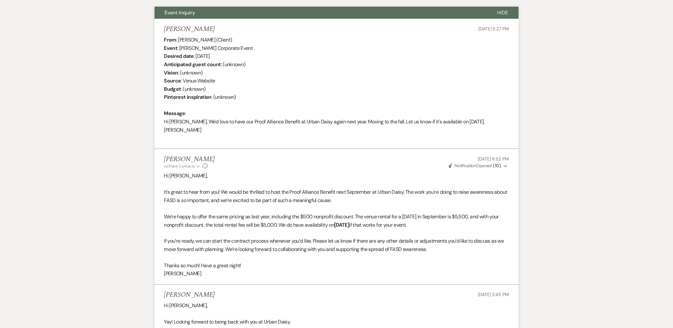
scroll to position [0, 0]
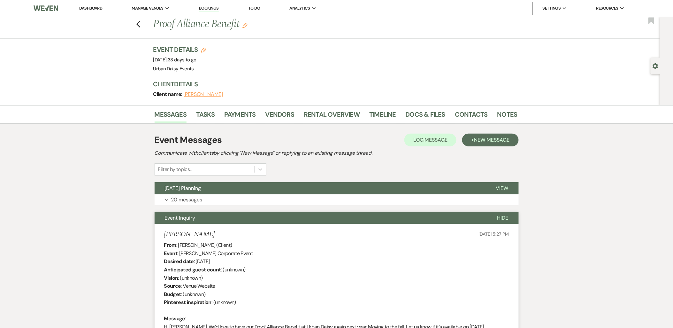
click at [101, 11] on li "Dashboard" at bounding box center [90, 8] width 29 height 13
click at [97, 7] on link "Dashboard" at bounding box center [90, 7] width 23 height 5
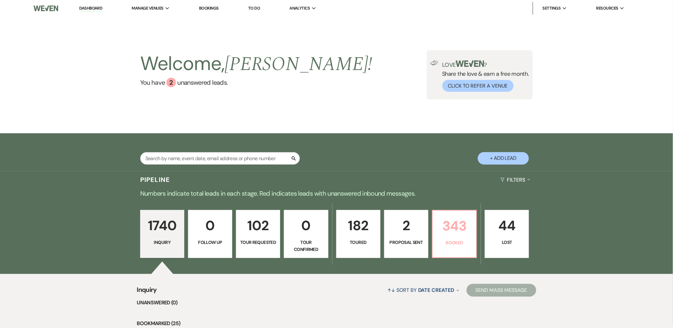
click at [470, 224] on p "343" at bounding box center [455, 225] width 36 height 21
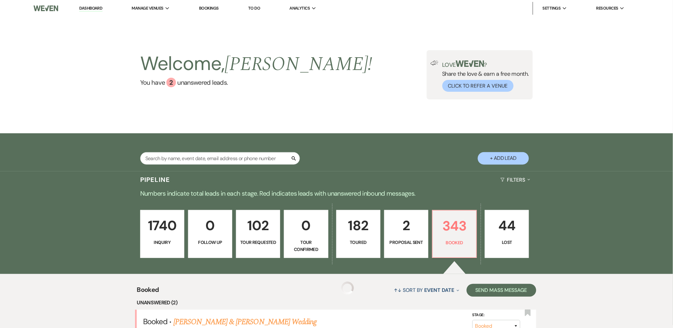
scroll to position [71, 0]
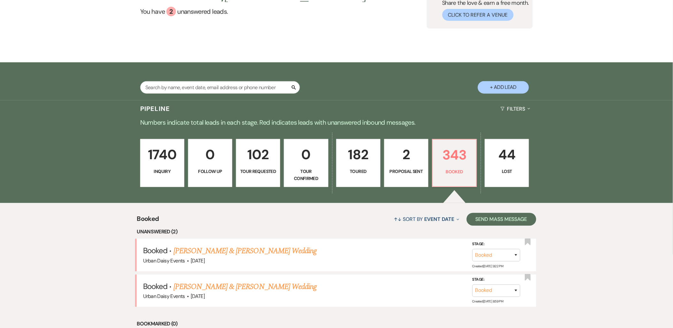
click at [239, 252] on link "[PERSON_NAME] & [PERSON_NAME] Wedding" at bounding box center [244, 250] width 143 height 11
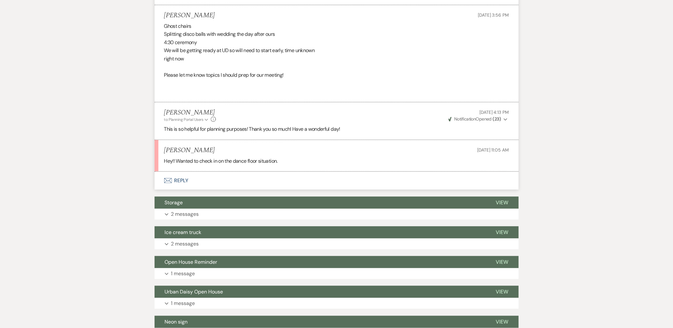
scroll to position [923, 0]
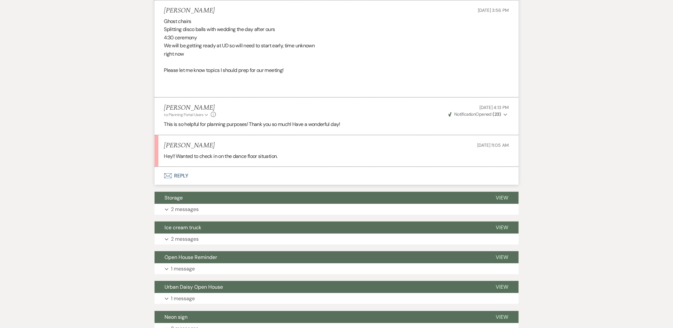
click at [173, 175] on button "Envelope Reply" at bounding box center [337, 176] width 364 height 18
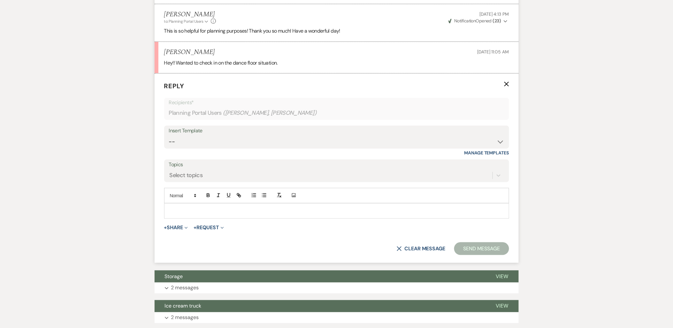
scroll to position [1021, 0]
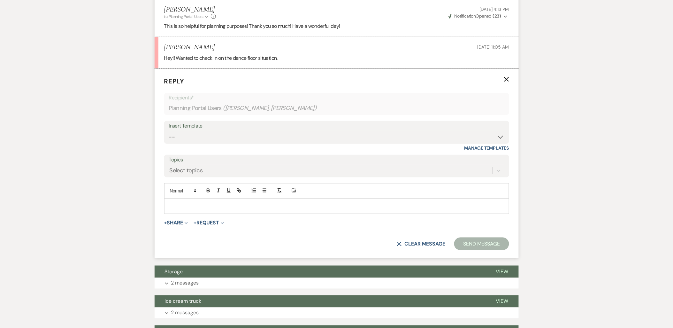
click at [186, 200] on div at bounding box center [336, 206] width 344 height 15
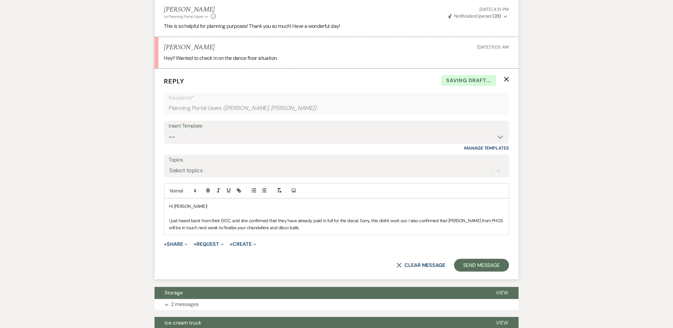
click at [300, 228] on p "I just heard back from their DOC, and she confirmed that they have already paid…" at bounding box center [336, 224] width 335 height 14
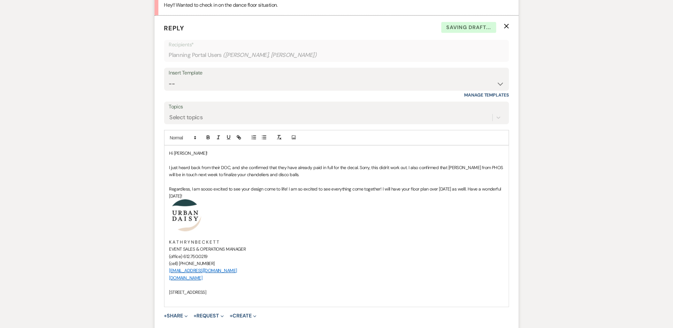
scroll to position [1128, 0]
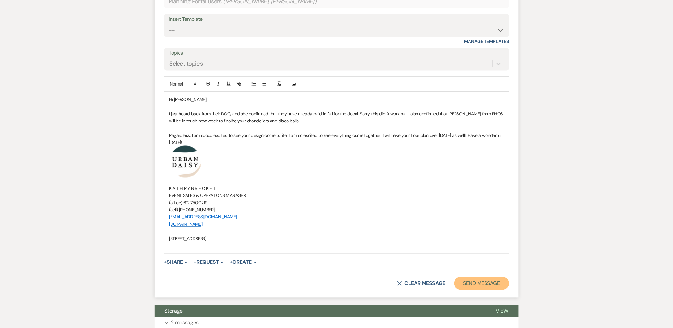
click at [487, 286] on button "Send Message" at bounding box center [481, 283] width 55 height 13
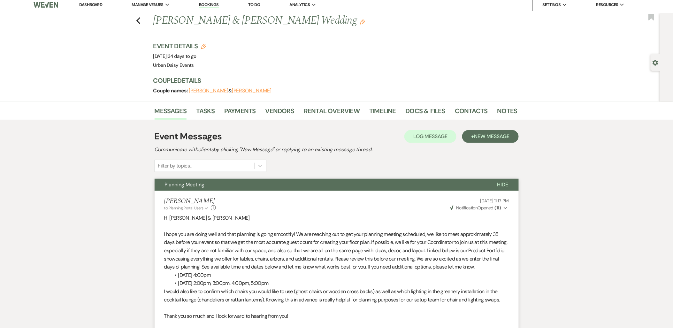
scroll to position [0, 0]
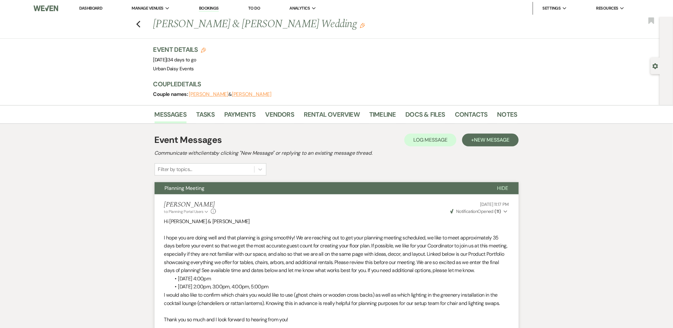
click at [98, 8] on link "Dashboard" at bounding box center [90, 7] width 23 height 5
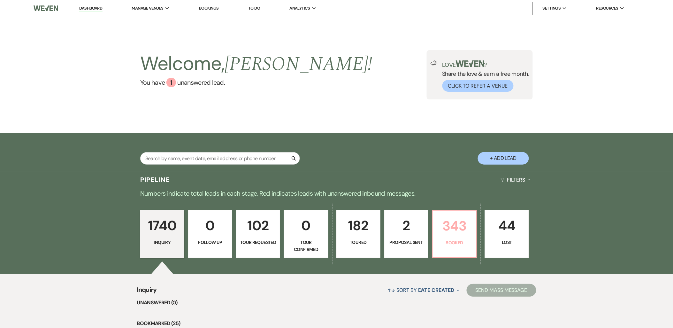
click at [452, 228] on p "343" at bounding box center [455, 225] width 36 height 21
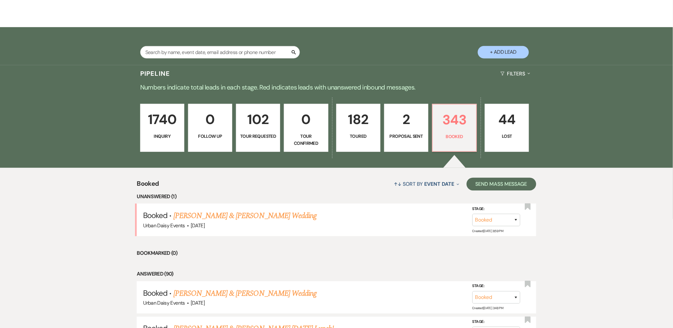
scroll to position [106, 0]
click at [240, 213] on link "[PERSON_NAME] & [PERSON_NAME] Wedding" at bounding box center [244, 214] width 143 height 11
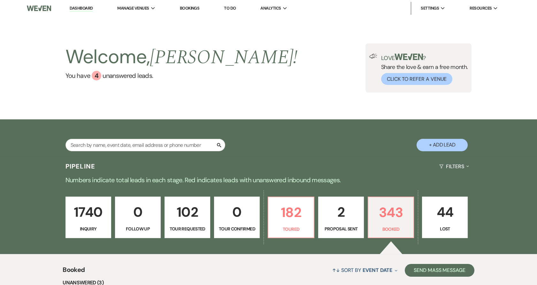
click at [0, 0] on li "Urban Daisy Events" at bounding box center [0, 0] width 0 height 0
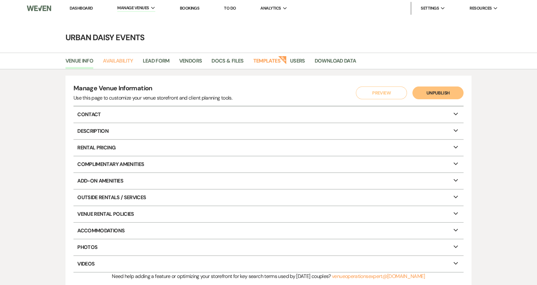
click at [129, 63] on link "Availability" at bounding box center [118, 63] width 30 height 12
select select "2"
select select "2026"
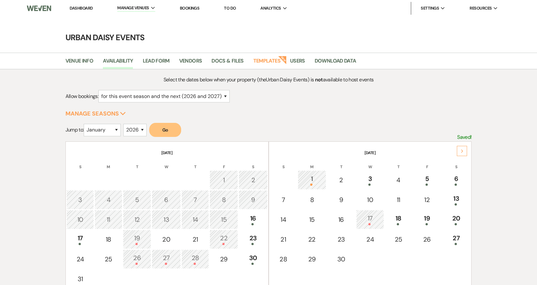
click at [463, 148] on div "Next" at bounding box center [462, 151] width 10 height 10
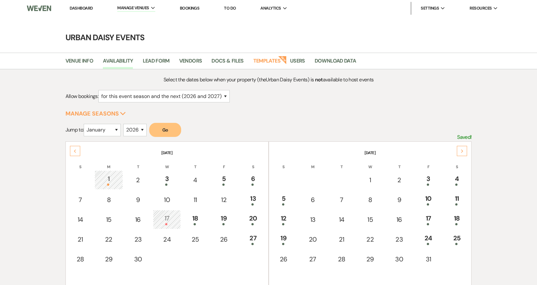
click at [83, 8] on link "Dashboard" at bounding box center [81, 7] width 23 height 5
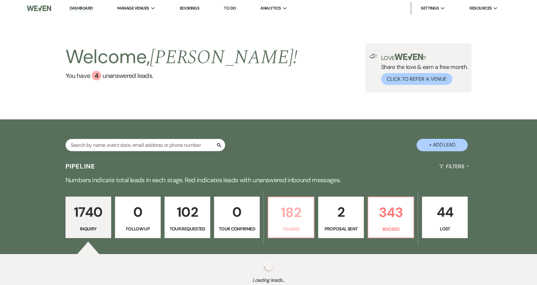
click at [285, 210] on p "182" at bounding box center [290, 212] width 37 height 21
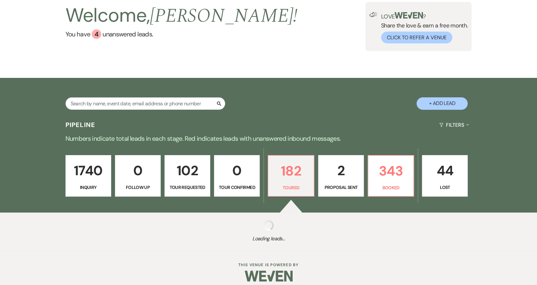
scroll to position [47, 0]
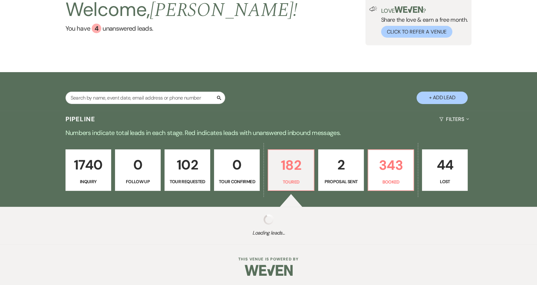
select select "5"
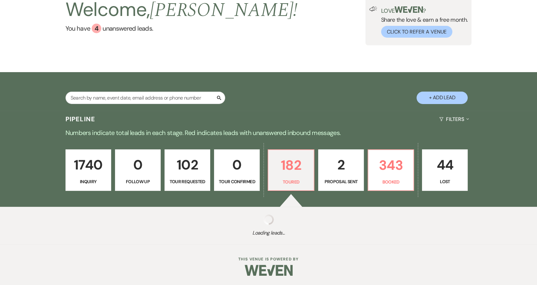
select select "5"
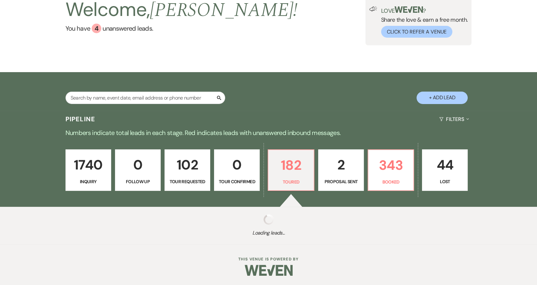
select select "5"
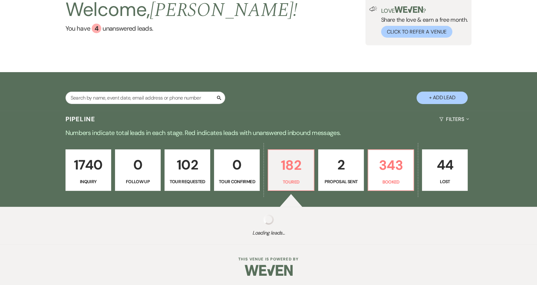
select select "5"
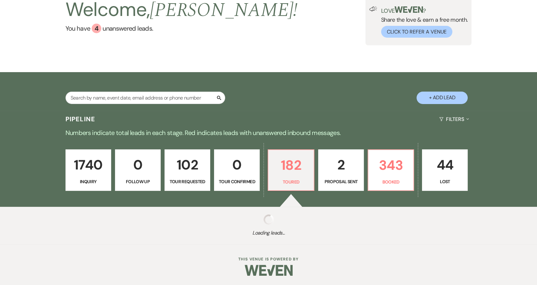
select select "5"
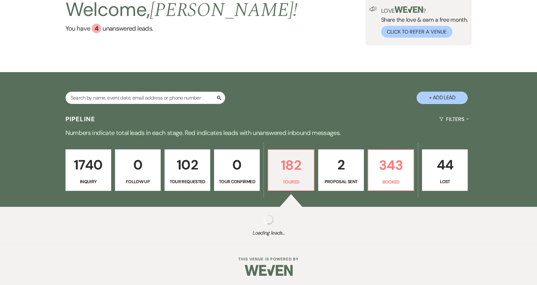
select select "5"
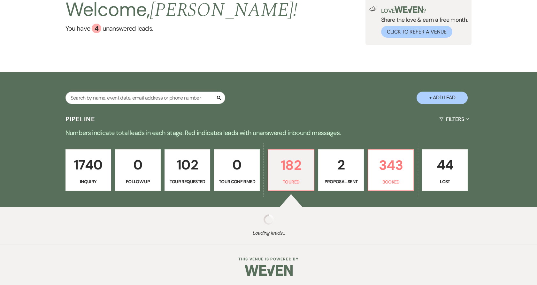
select select "5"
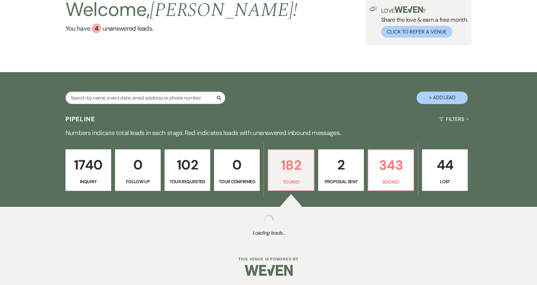
select select "5"
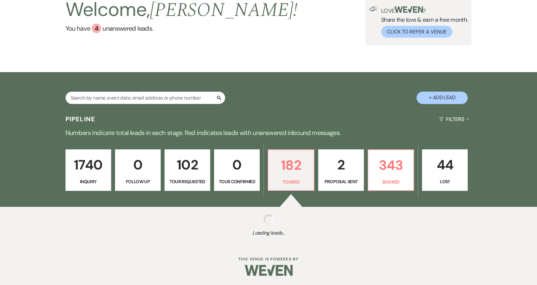
select select "5"
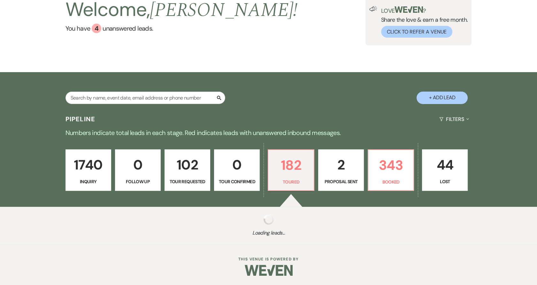
select select "5"
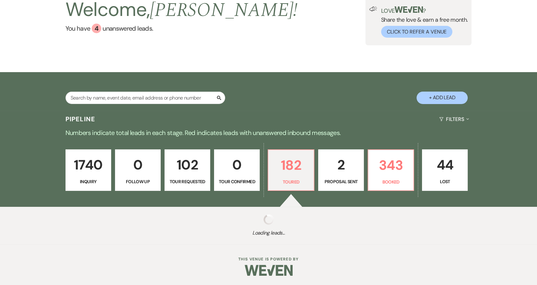
select select "5"
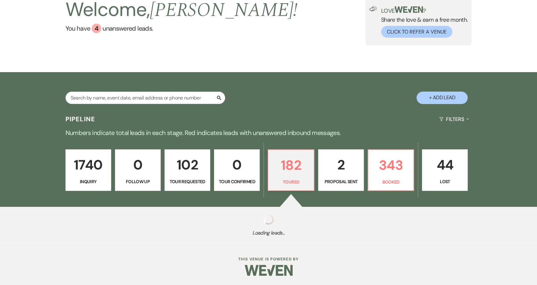
select select "5"
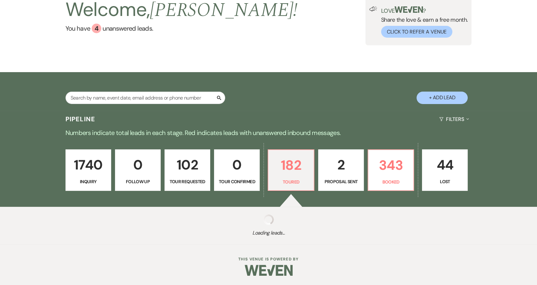
select select "5"
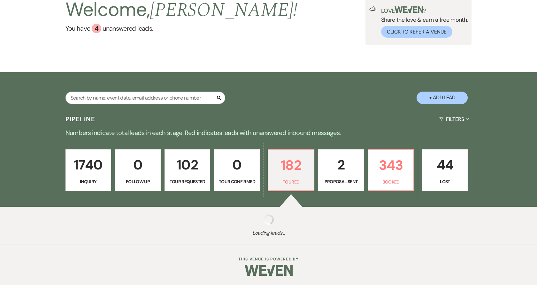
select select "5"
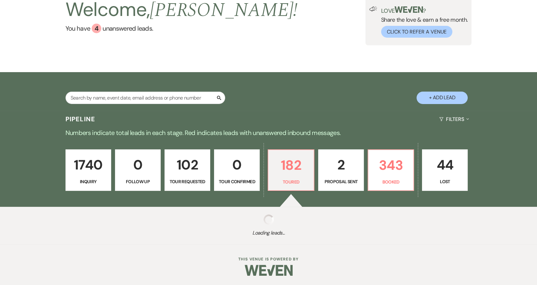
select select "5"
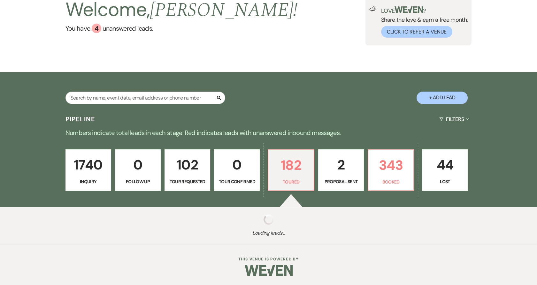
select select "5"
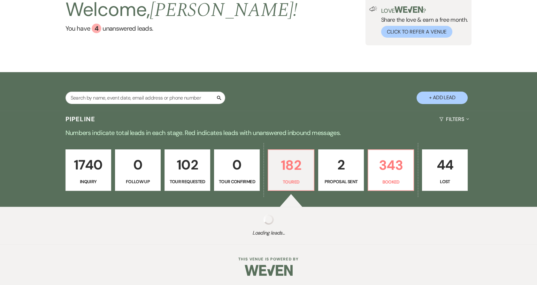
select select "5"
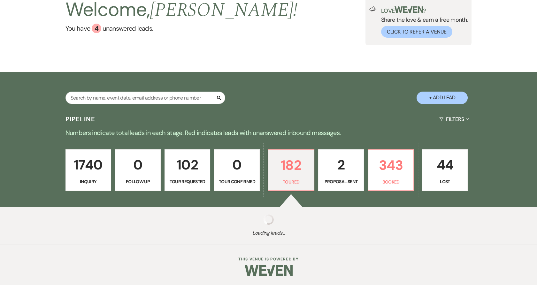
select select "5"
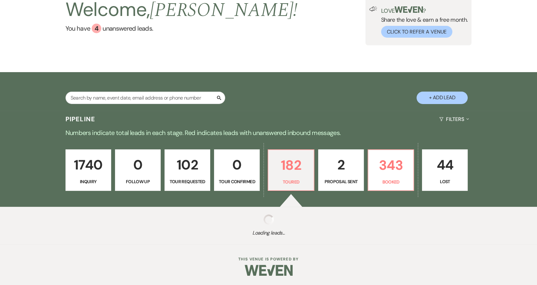
select select "5"
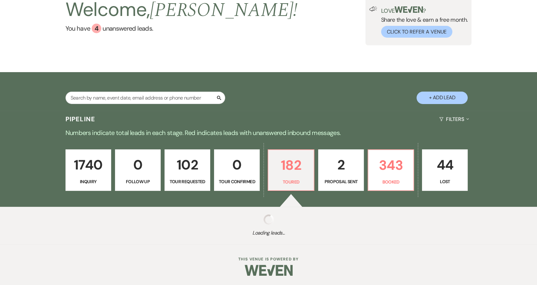
select select "5"
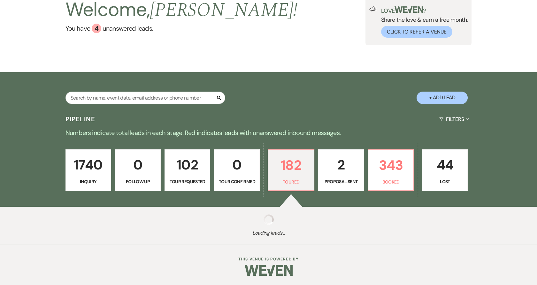
select select "5"
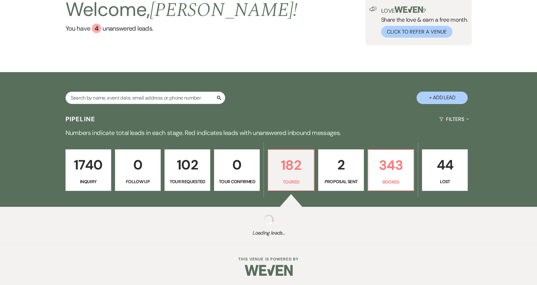
select select "5"
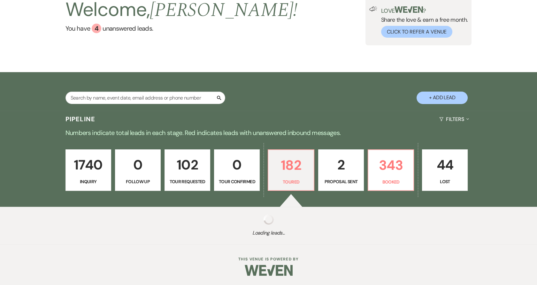
select select "5"
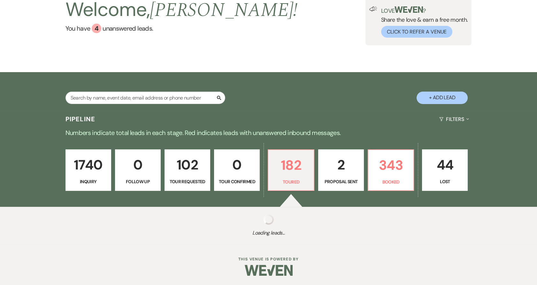
select select "5"
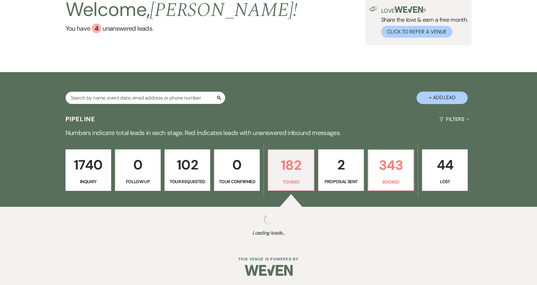
select select "5"
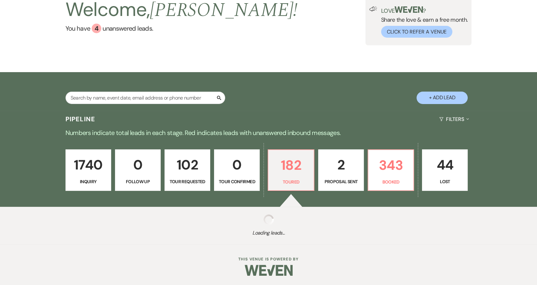
select select "5"
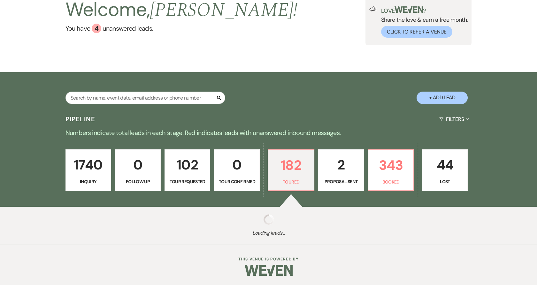
select select "5"
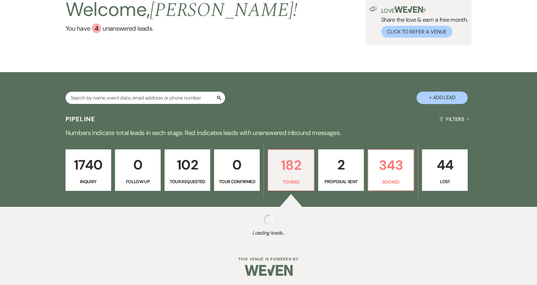
select select "5"
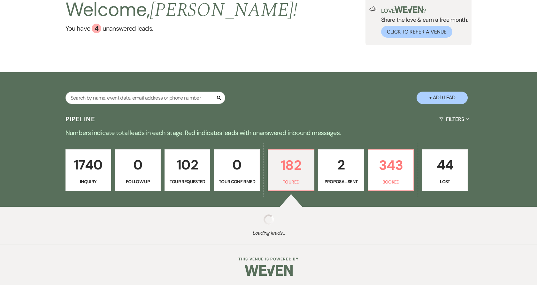
select select "5"
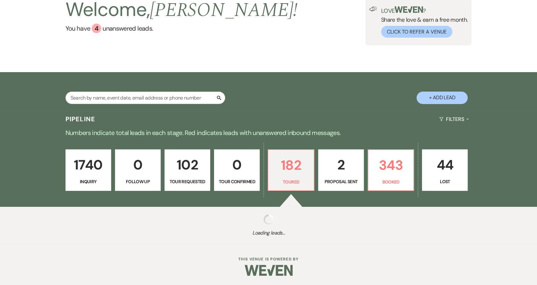
select select "5"
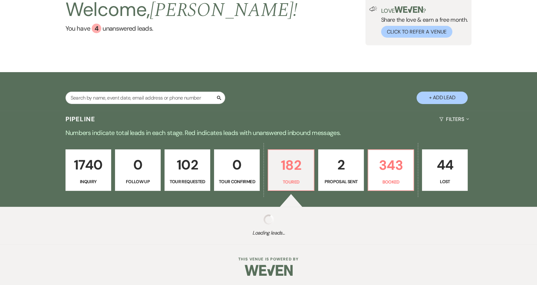
select select "5"
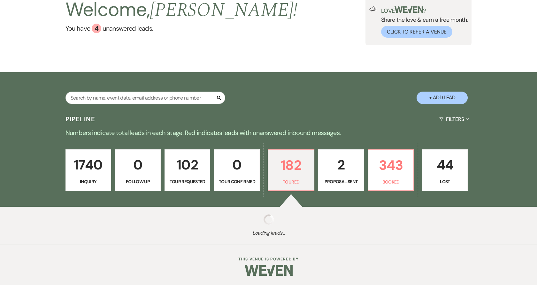
select select "5"
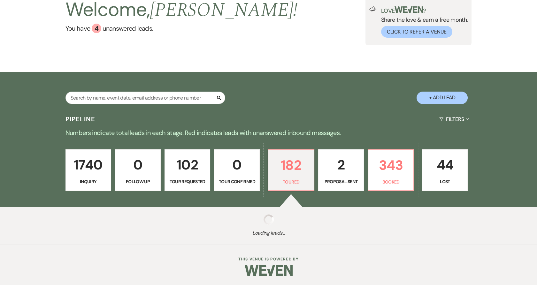
select select "5"
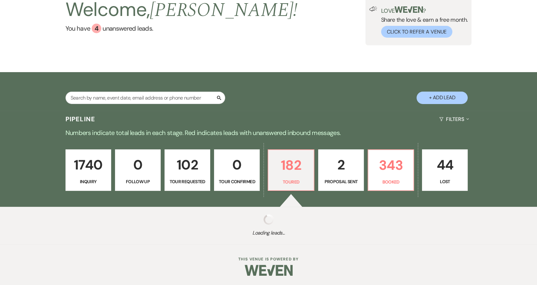
select select "5"
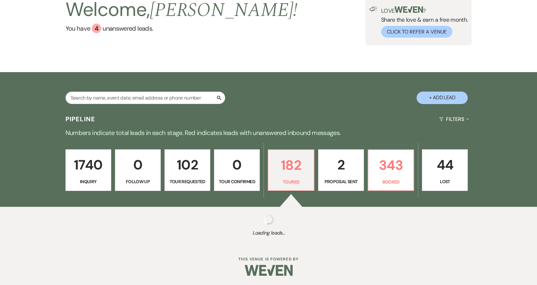
select select "5"
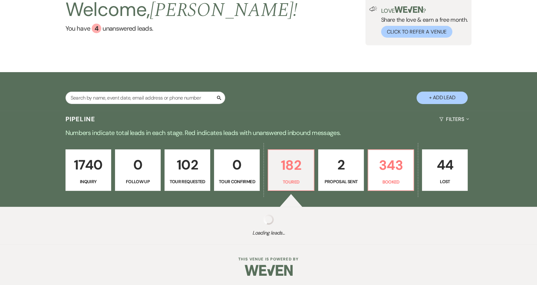
select select "5"
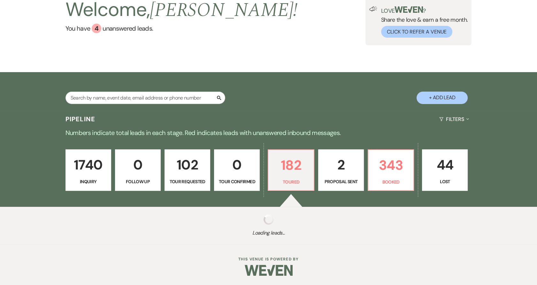
select select "5"
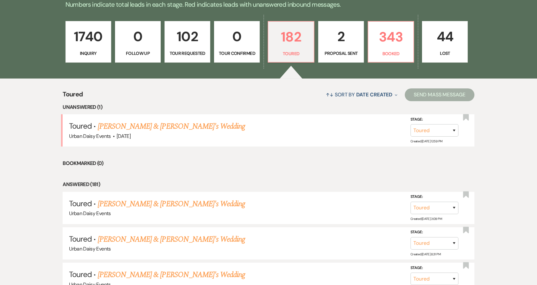
scroll to position [225, 0]
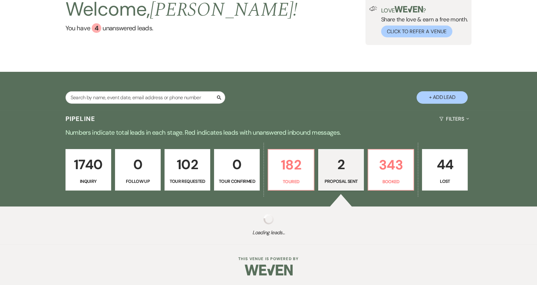
scroll to position [166, 0]
select select "6"
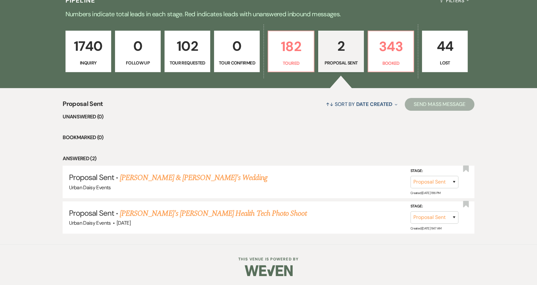
click at [172, 179] on link "[PERSON_NAME] & [PERSON_NAME]'s Wedding" at bounding box center [194, 177] width 148 height 11
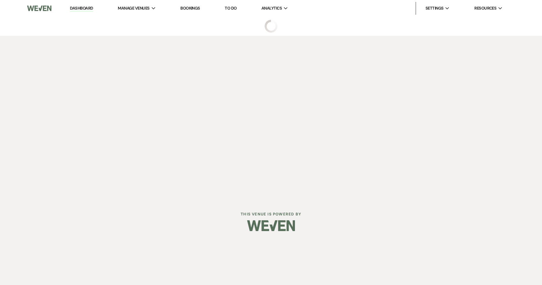
select select "6"
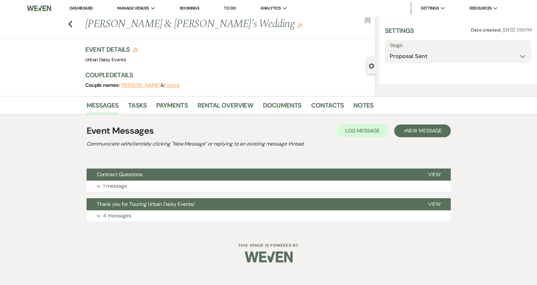
select select "19"
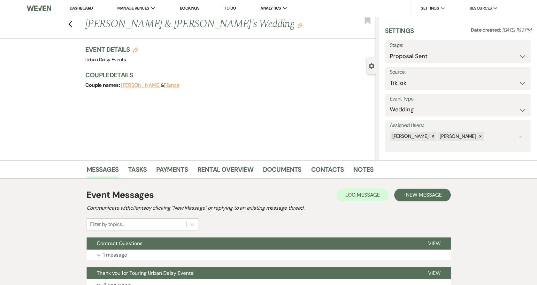
click at [135, 49] on icon "Edit" at bounding box center [135, 50] width 5 height 5
select select "635"
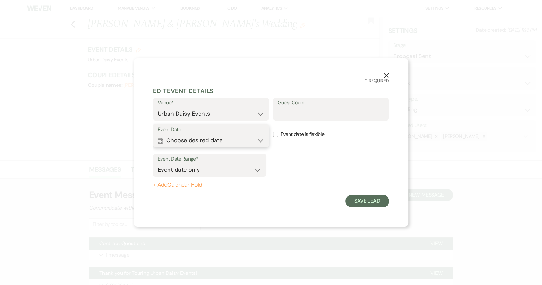
click at [202, 141] on button "Calendar Choose desired date Expand" at bounding box center [211, 140] width 107 height 13
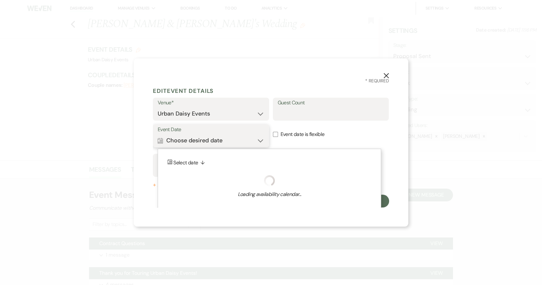
scroll to position [3, 0]
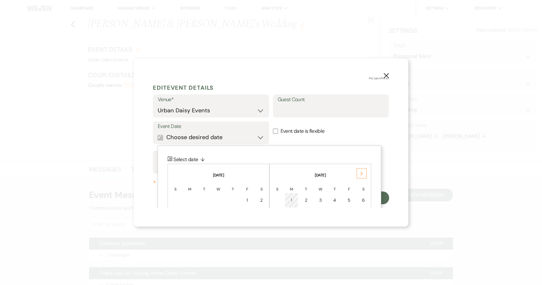
click at [364, 174] on div "Next" at bounding box center [362, 173] width 10 height 10
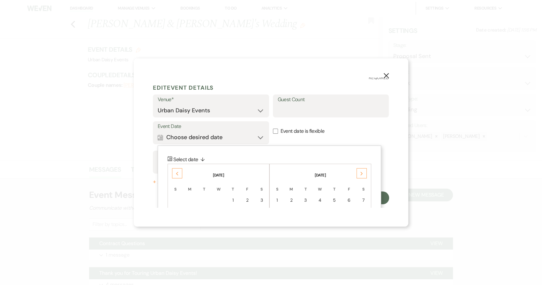
click at [364, 174] on div "Next" at bounding box center [362, 173] width 10 height 10
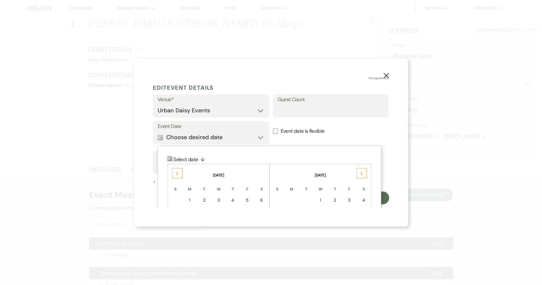
click at [364, 174] on div "Next" at bounding box center [362, 173] width 10 height 10
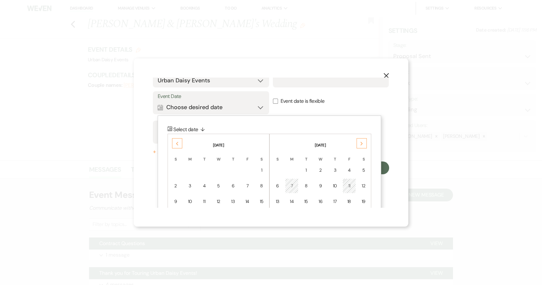
scroll to position [74, 0]
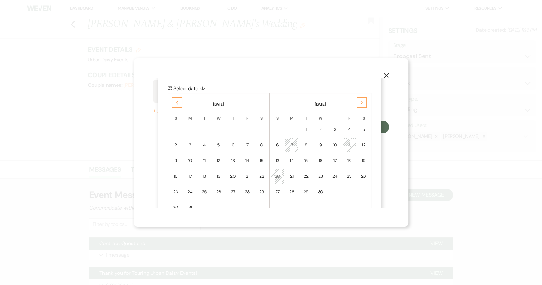
click at [363, 161] on div "19" at bounding box center [363, 160] width 5 height 7
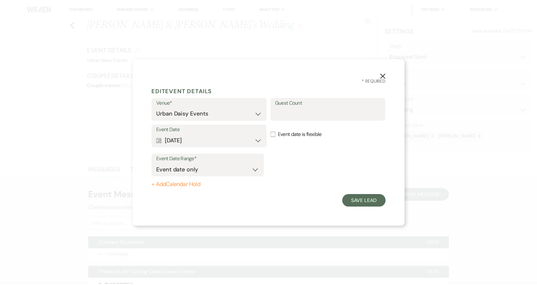
scroll to position [0, 0]
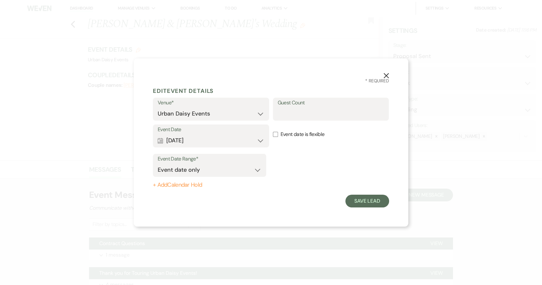
click at [189, 182] on button "+ Add Calendar Hold" at bounding box center [209, 185] width 113 height 6
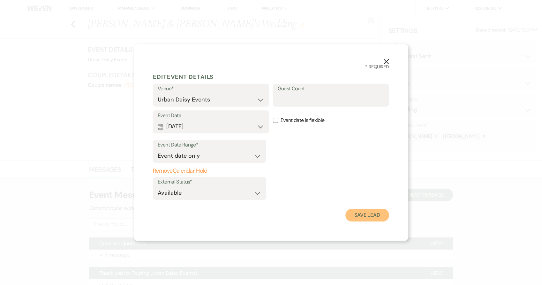
click at [358, 211] on button "Save Lead" at bounding box center [368, 215] width 44 height 13
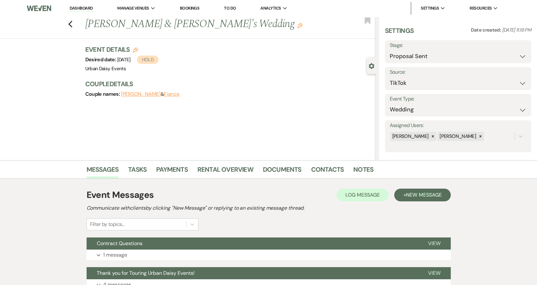
click at [77, 9] on link "Dashboard" at bounding box center [81, 8] width 23 height 6
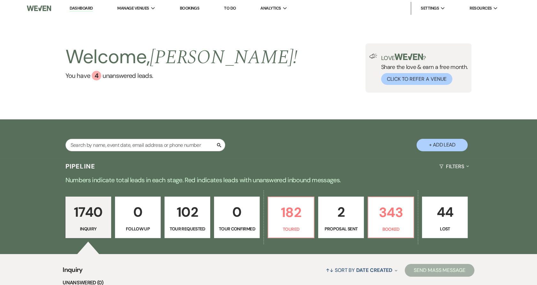
drag, startPoint x: 127, startPoint y: 19, endPoint x: 179, endPoint y: 86, distance: 84.2
click at [0, 0] on li "Urban Daisy Events" at bounding box center [0, 0] width 0 height 0
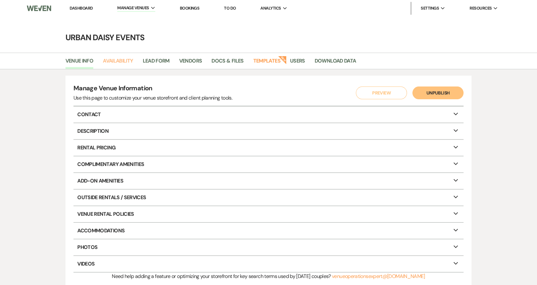
click at [121, 59] on link "Availability" at bounding box center [118, 63] width 30 height 12
select select "2"
select select "2026"
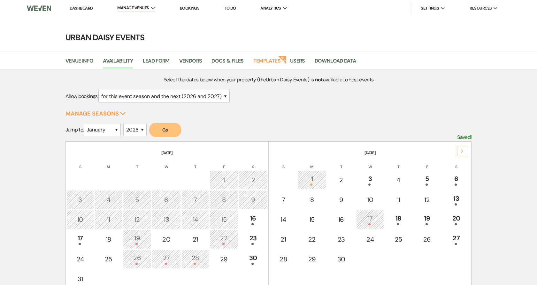
click at [464, 153] on div "Next" at bounding box center [462, 151] width 10 height 10
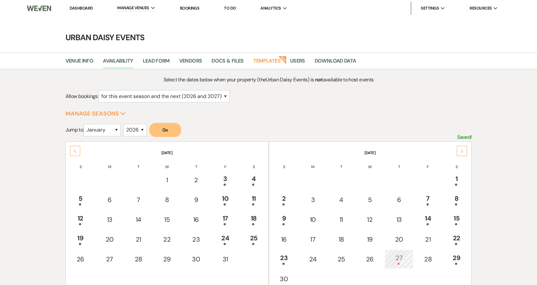
click at [463, 153] on div "Next" at bounding box center [462, 151] width 10 height 10
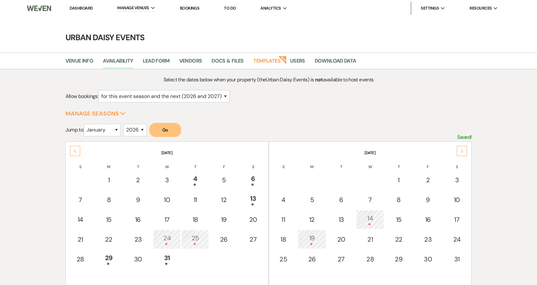
click at [463, 153] on div "Next" at bounding box center [462, 151] width 10 height 10
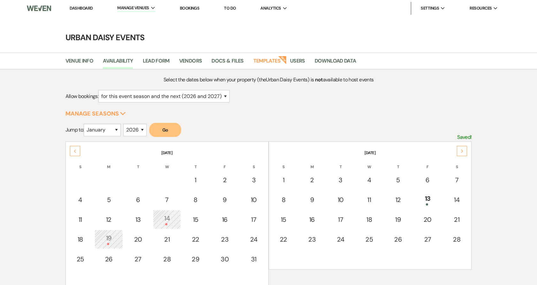
click at [463, 153] on div "Next" at bounding box center [462, 151] width 10 height 10
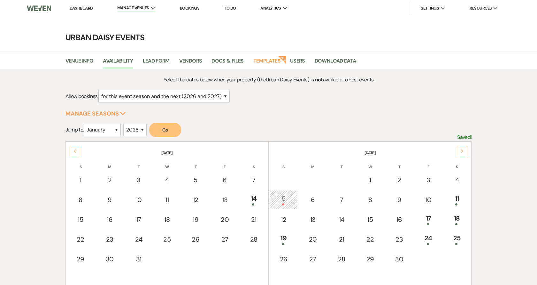
click at [463, 153] on div "Next" at bounding box center [462, 151] width 10 height 10
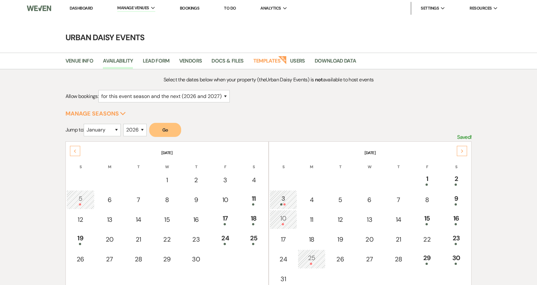
click at [463, 153] on div "Next" at bounding box center [462, 151] width 10 height 10
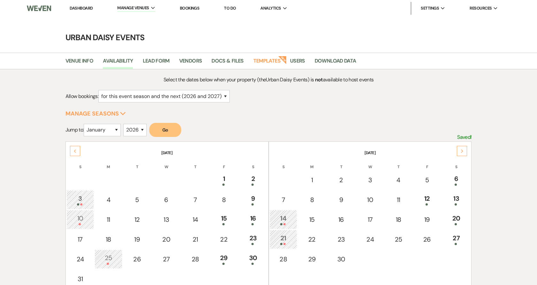
click at [463, 153] on div "Next" at bounding box center [462, 151] width 10 height 10
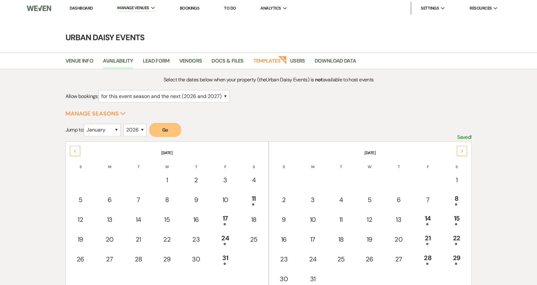
click at [463, 153] on div "Next" at bounding box center [462, 151] width 10 height 10
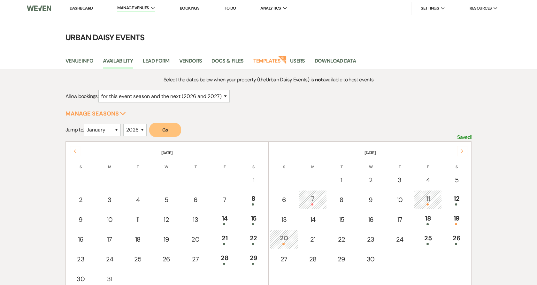
click at [315, 203] on div at bounding box center [312, 204] width 21 height 2
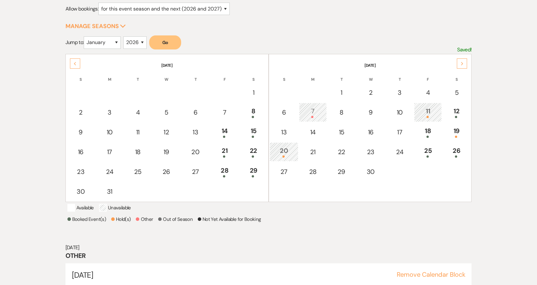
scroll to position [103, 0]
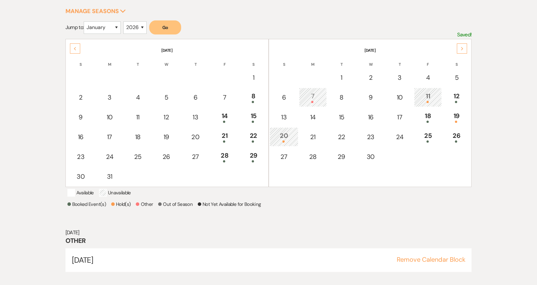
click at [284, 141] on span at bounding box center [283, 142] width 2 height 2
